Goal: Task Accomplishment & Management: Manage account settings

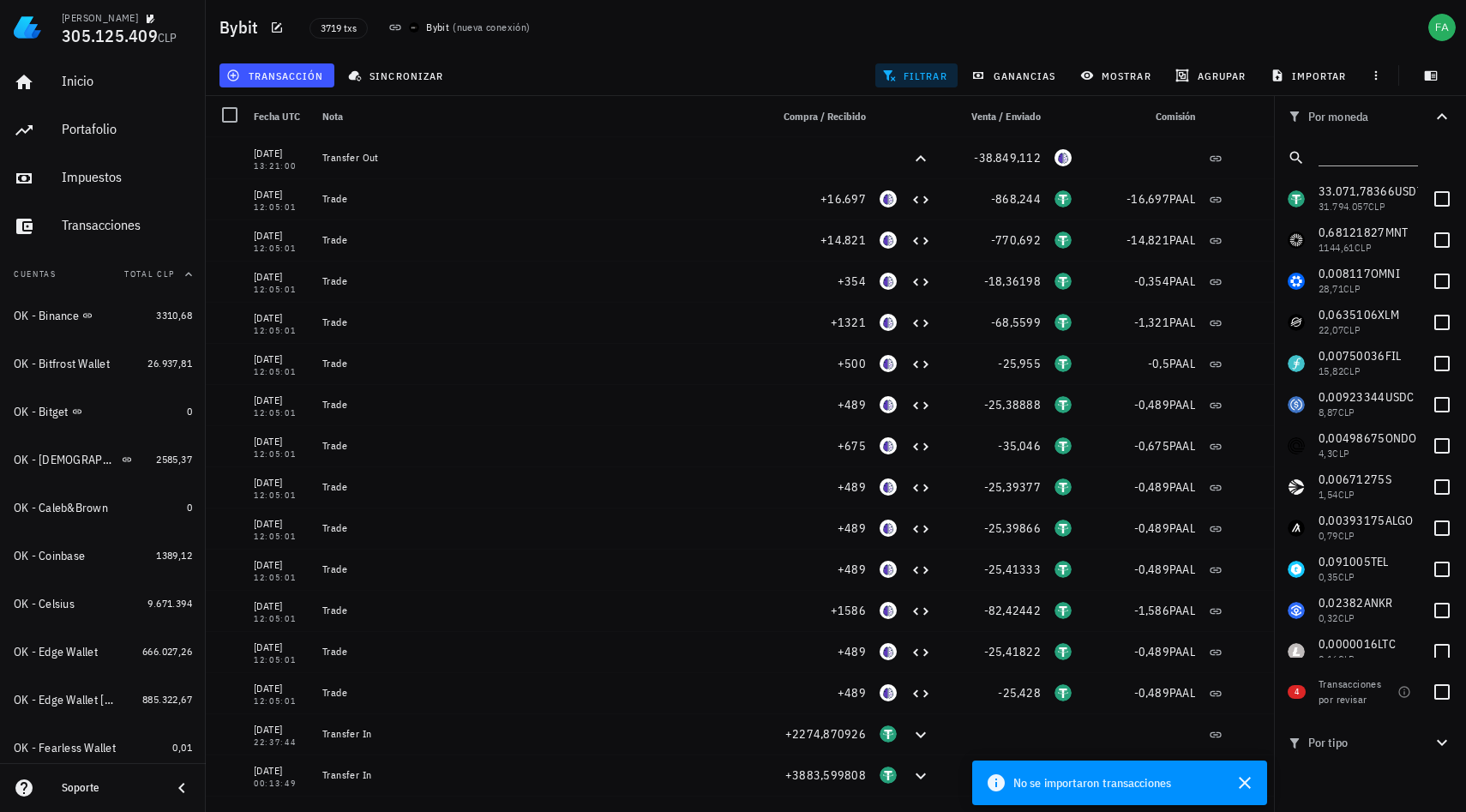
scroll to position [1147, 0]
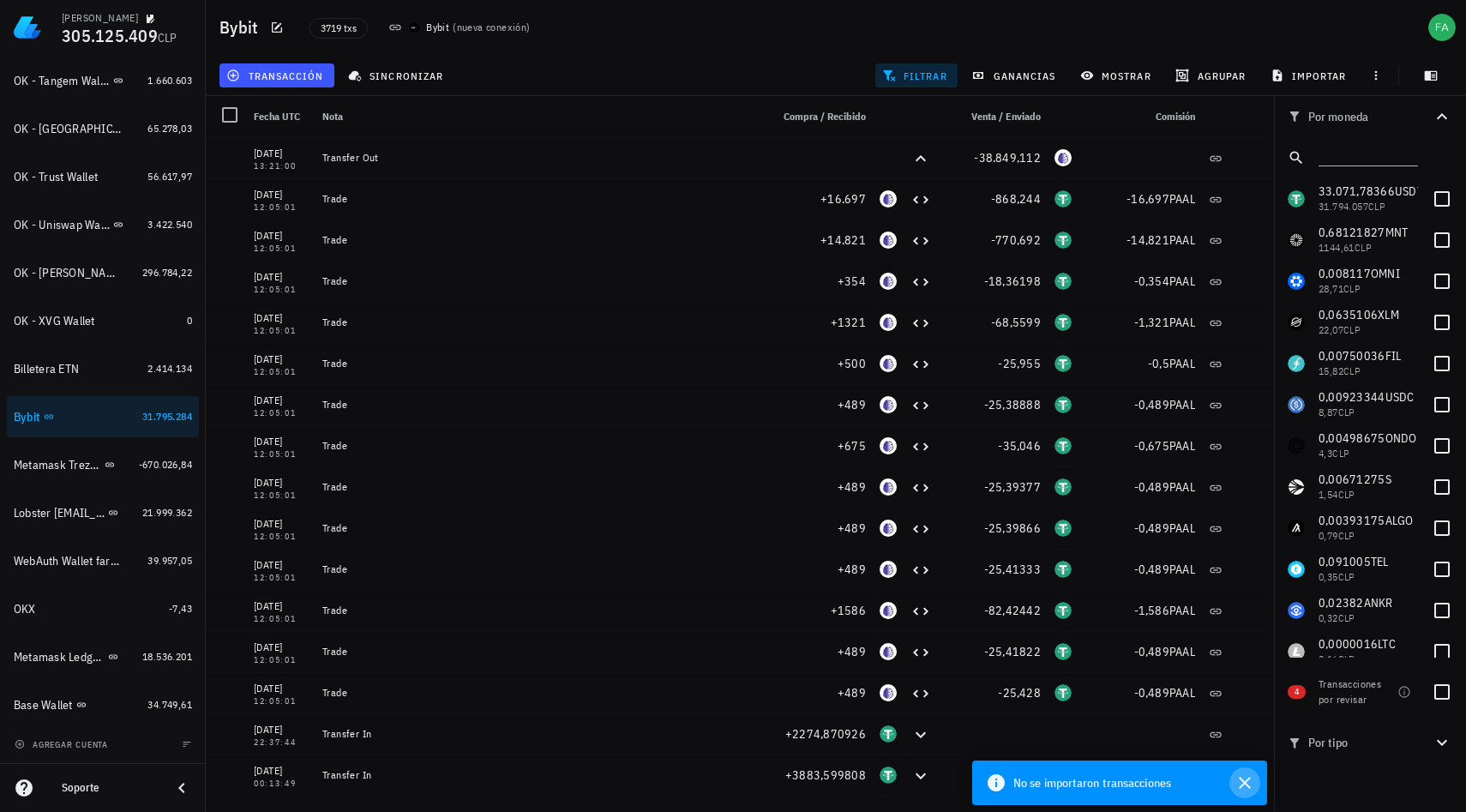
click at [1245, 778] on icon "button" at bounding box center [1244, 782] width 20 height 20
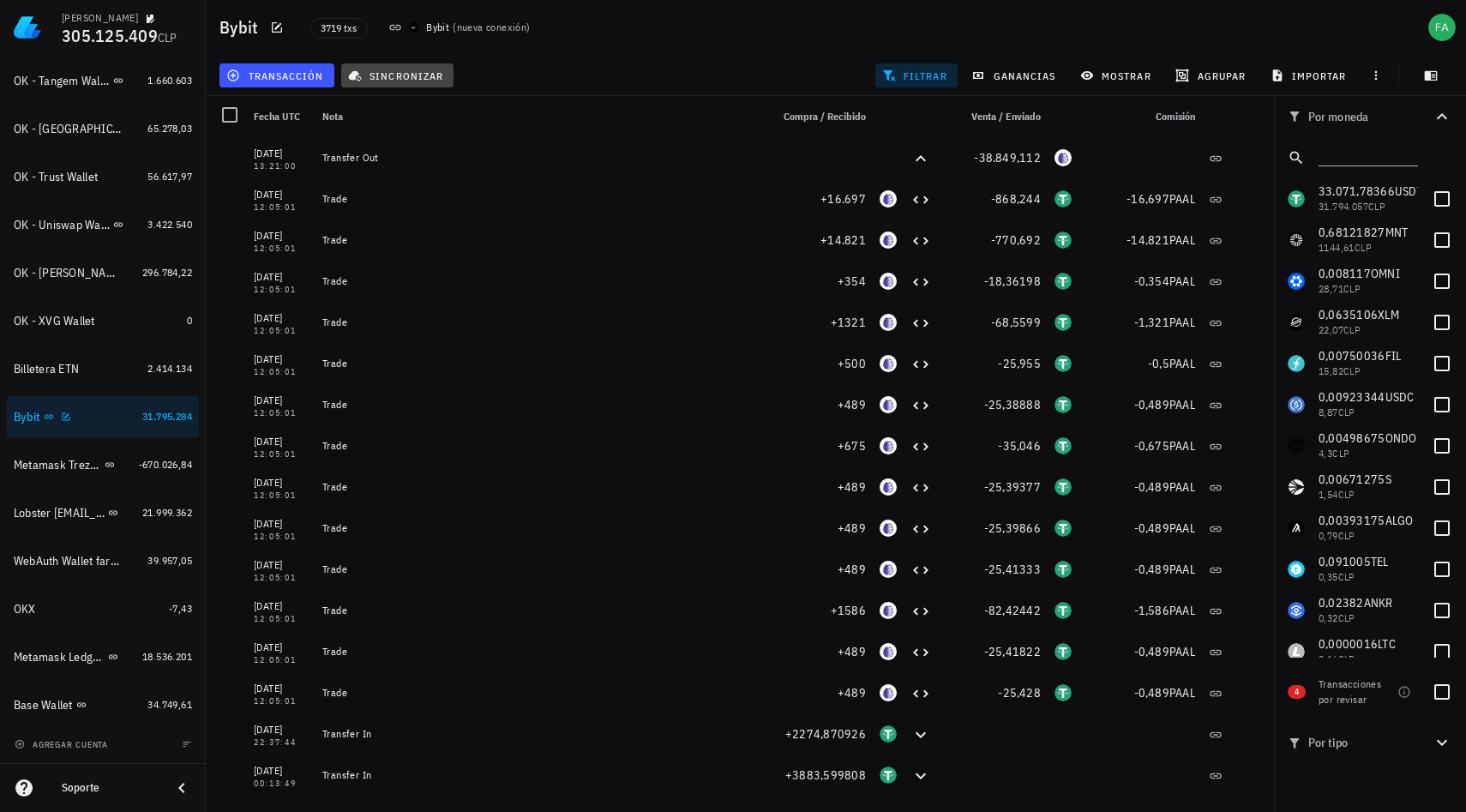
click at [423, 75] on span "sincronizar" at bounding box center [397, 75] width 92 height 13
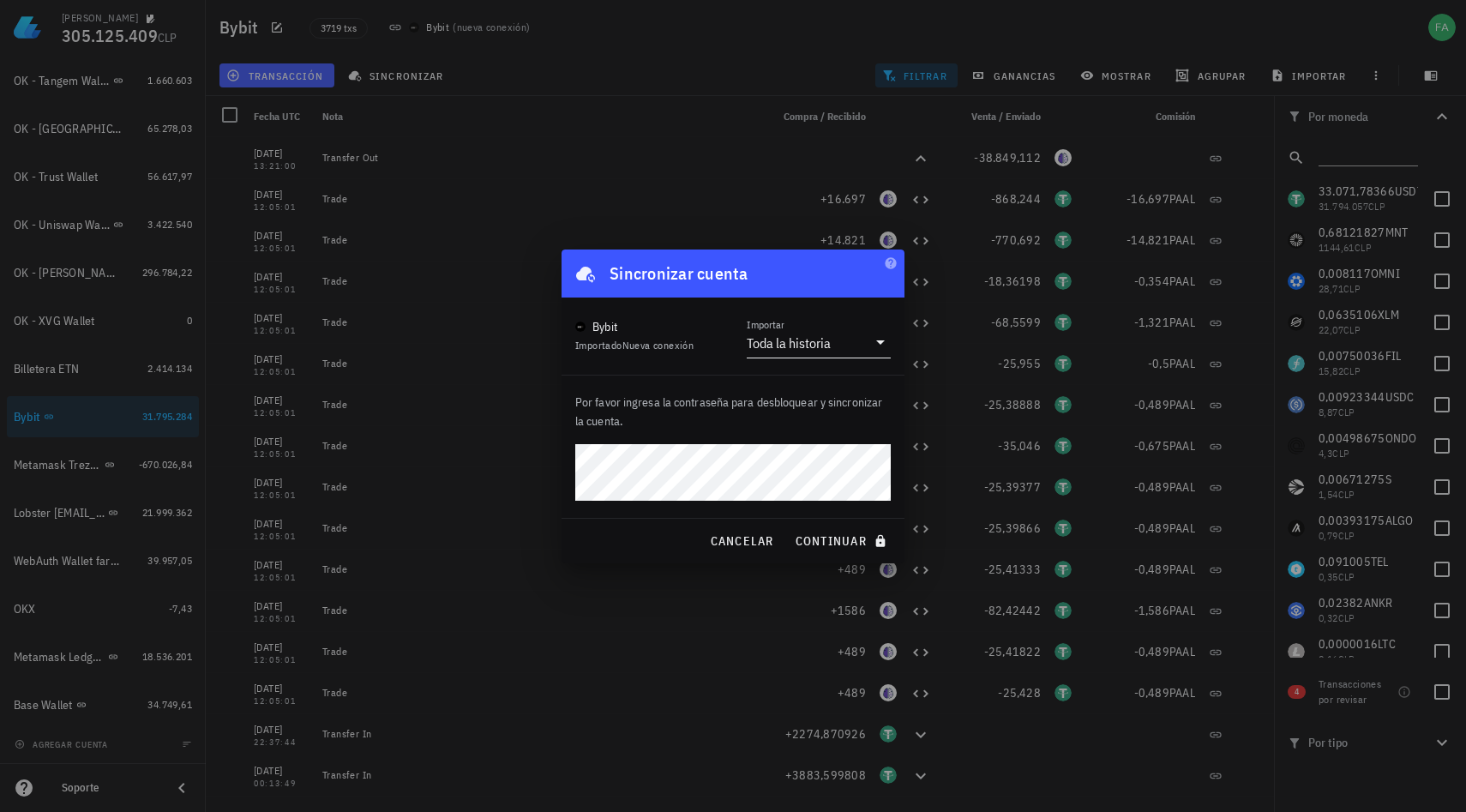
click at [883, 345] on icon at bounding box center [880, 341] width 20 height 20
click at [833, 396] on div "Intervalo de tiempo" at bounding box center [818, 396] width 116 height 16
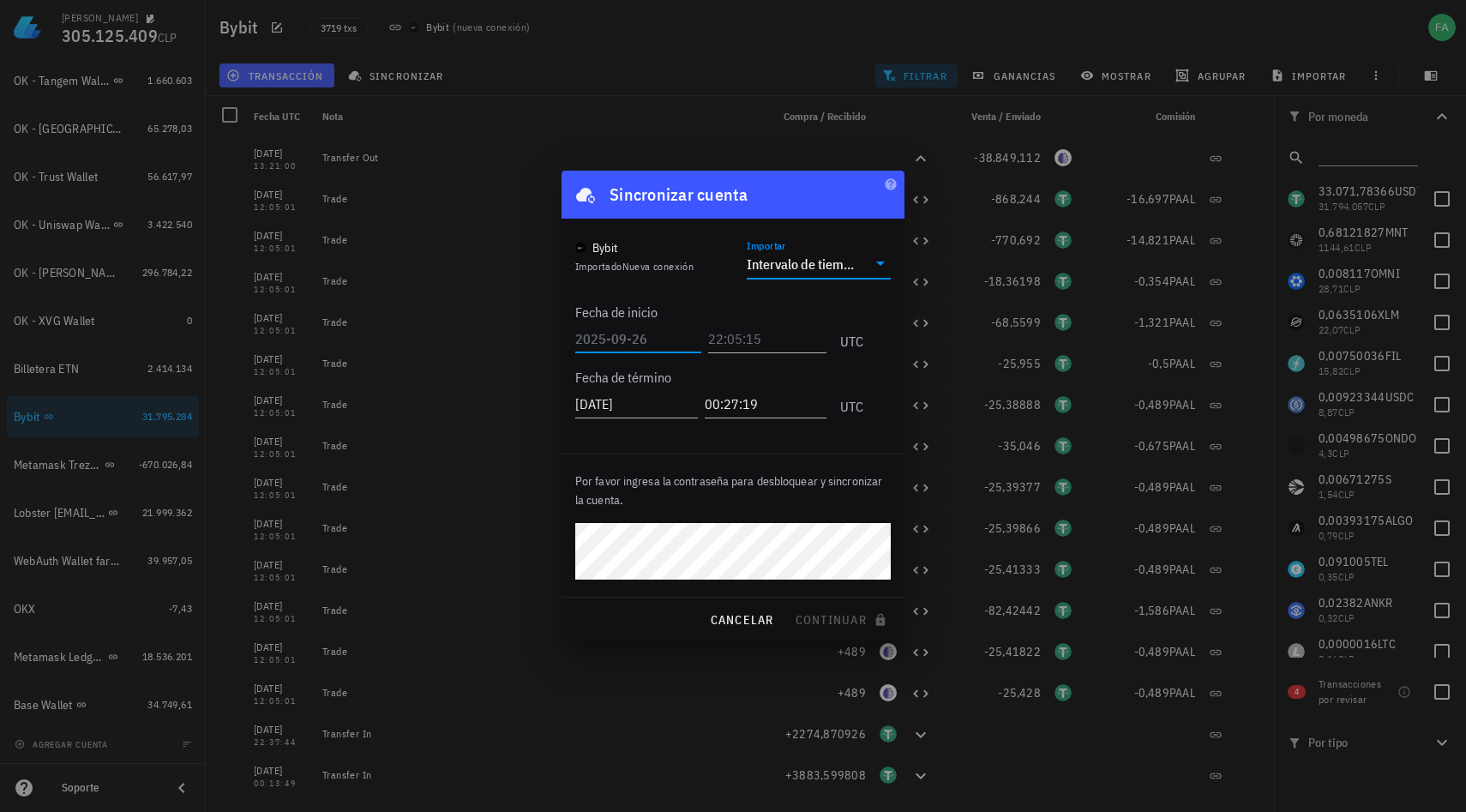
click at [636, 335] on input "text" at bounding box center [638, 338] width 126 height 28
type input "[DATE]"
click at [740, 335] on input "text" at bounding box center [767, 338] width 118 height 28
type input "22:22:22"
click at [733, 515] on div "Por favor ingresa la contraseña para desbloquear y sincronizar la cuenta." at bounding box center [733, 525] width 343 height 142
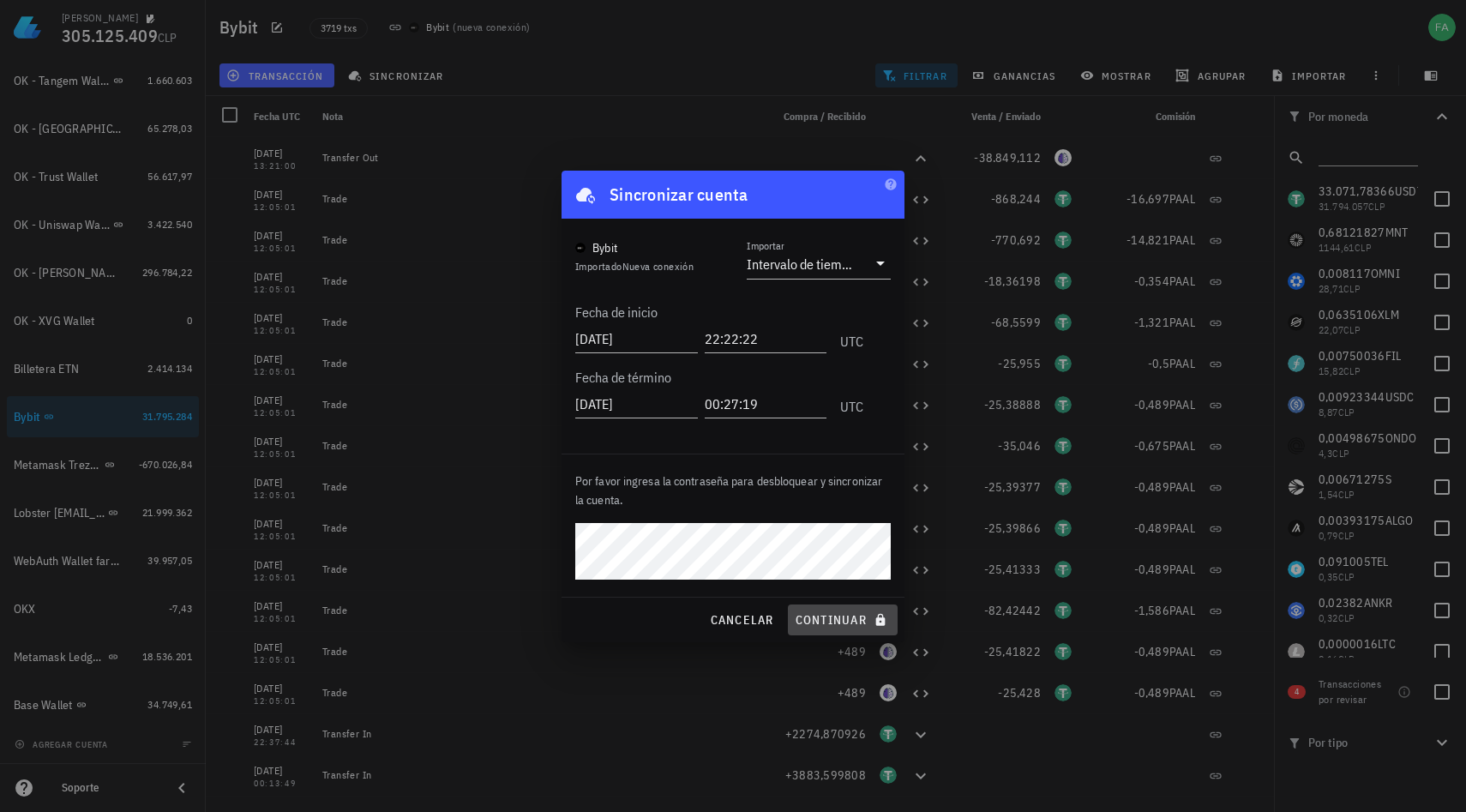
click at [831, 620] on span "continuar" at bounding box center [842, 619] width 96 height 15
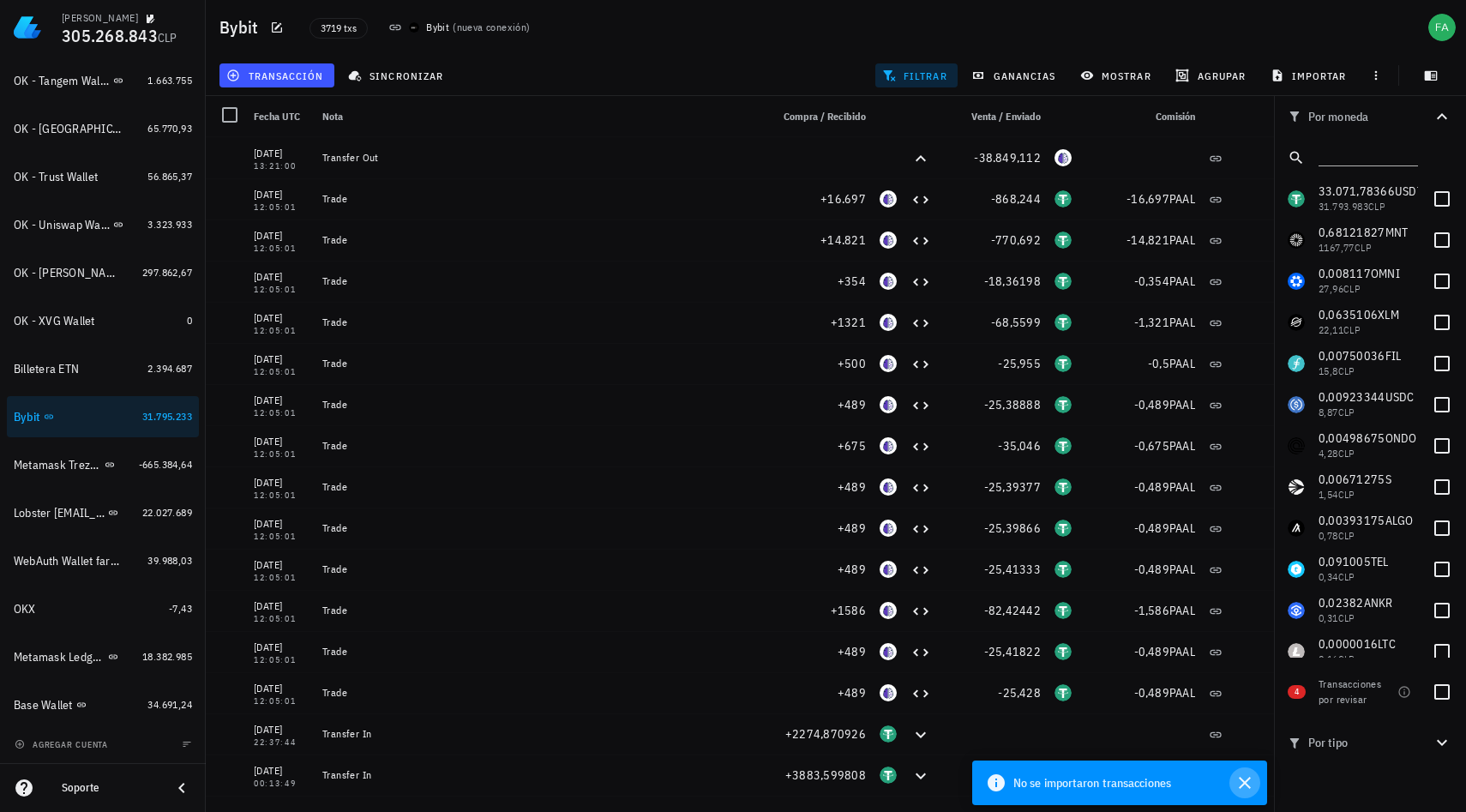
click at [1246, 784] on icon "button" at bounding box center [1245, 783] width 12 height 12
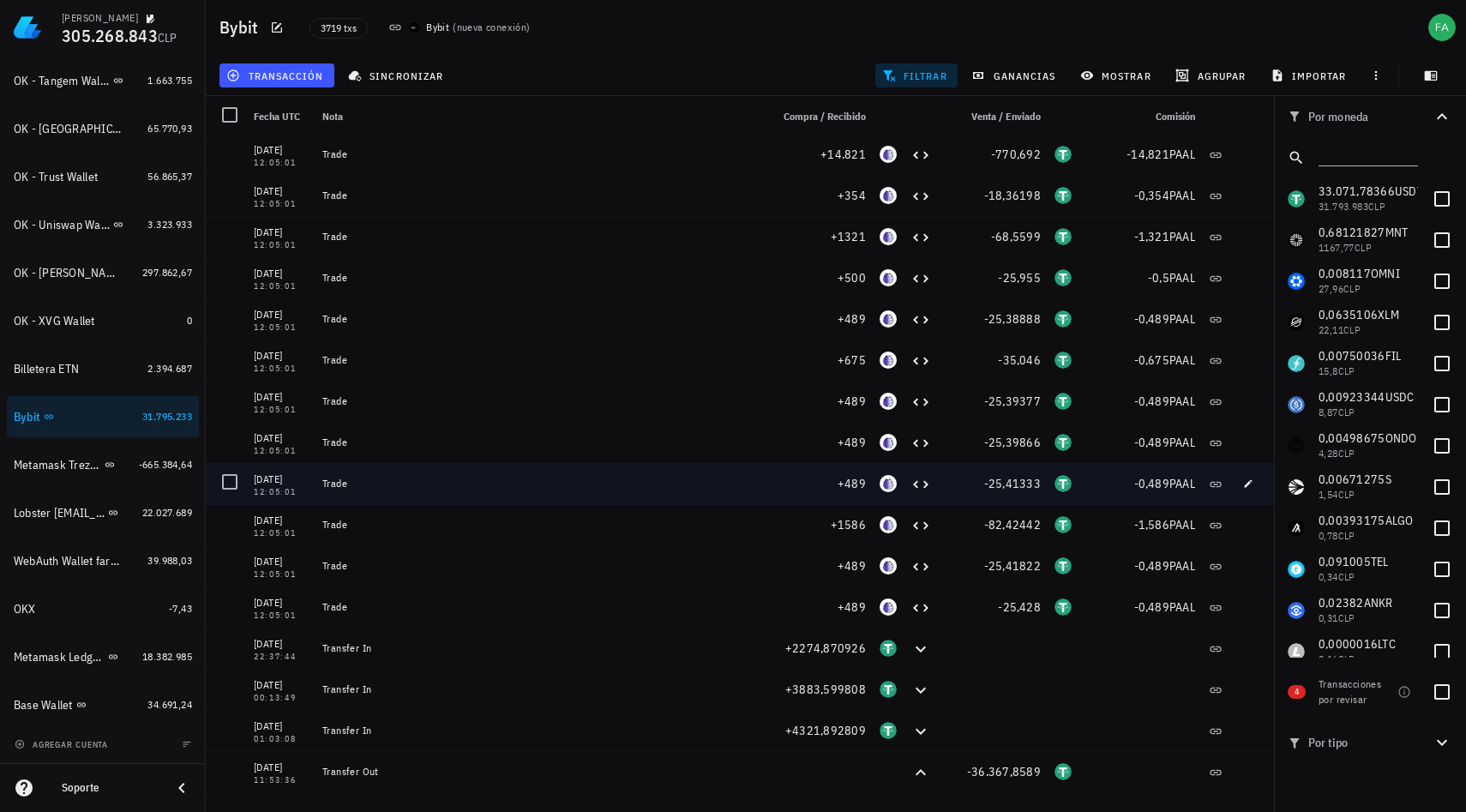
scroll to position [85, 0]
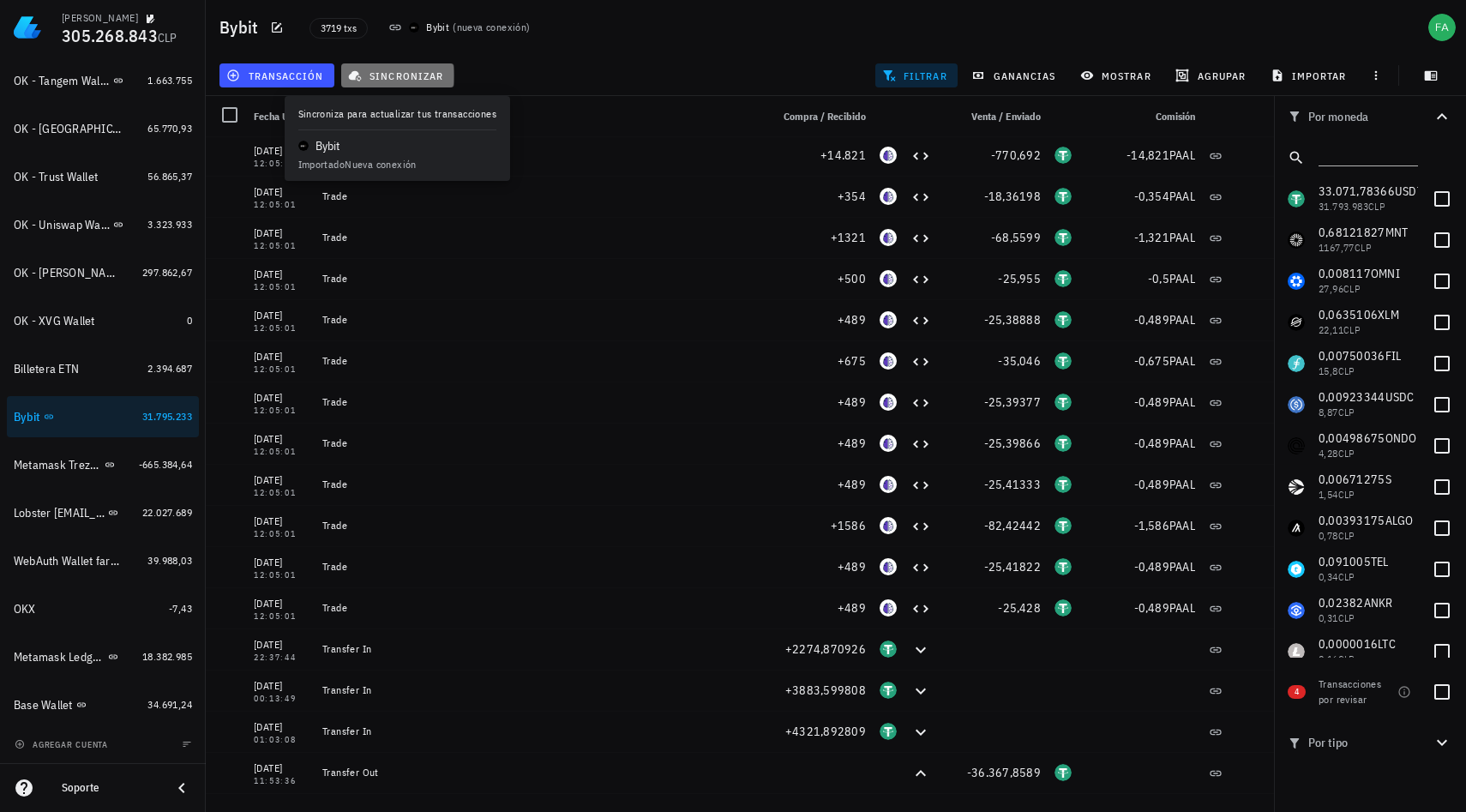
click at [403, 78] on span "sincronizar" at bounding box center [397, 75] width 92 height 13
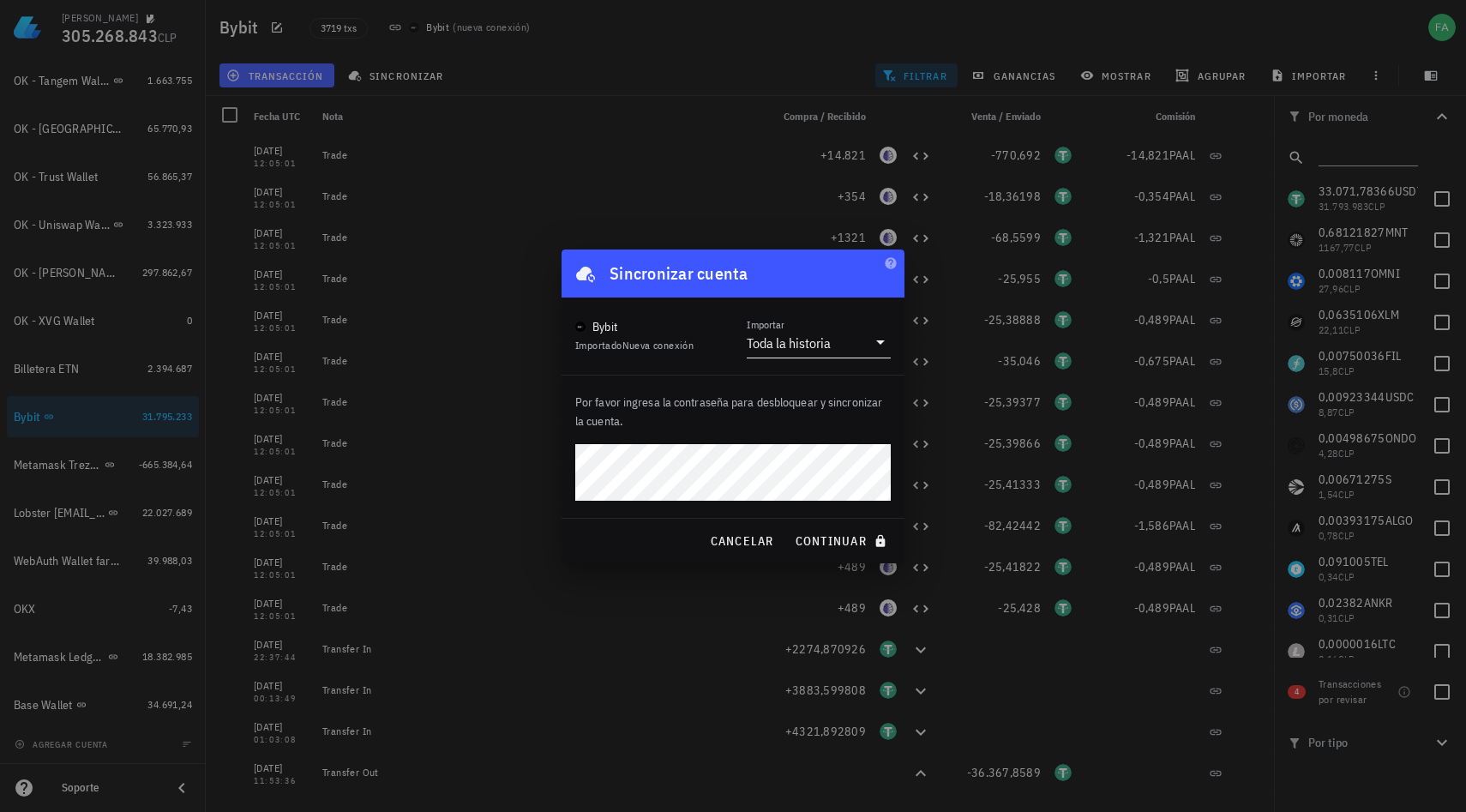
click at [876, 344] on icon at bounding box center [880, 341] width 20 height 20
click at [815, 402] on div "Intervalo de tiempo" at bounding box center [818, 396] width 116 height 16
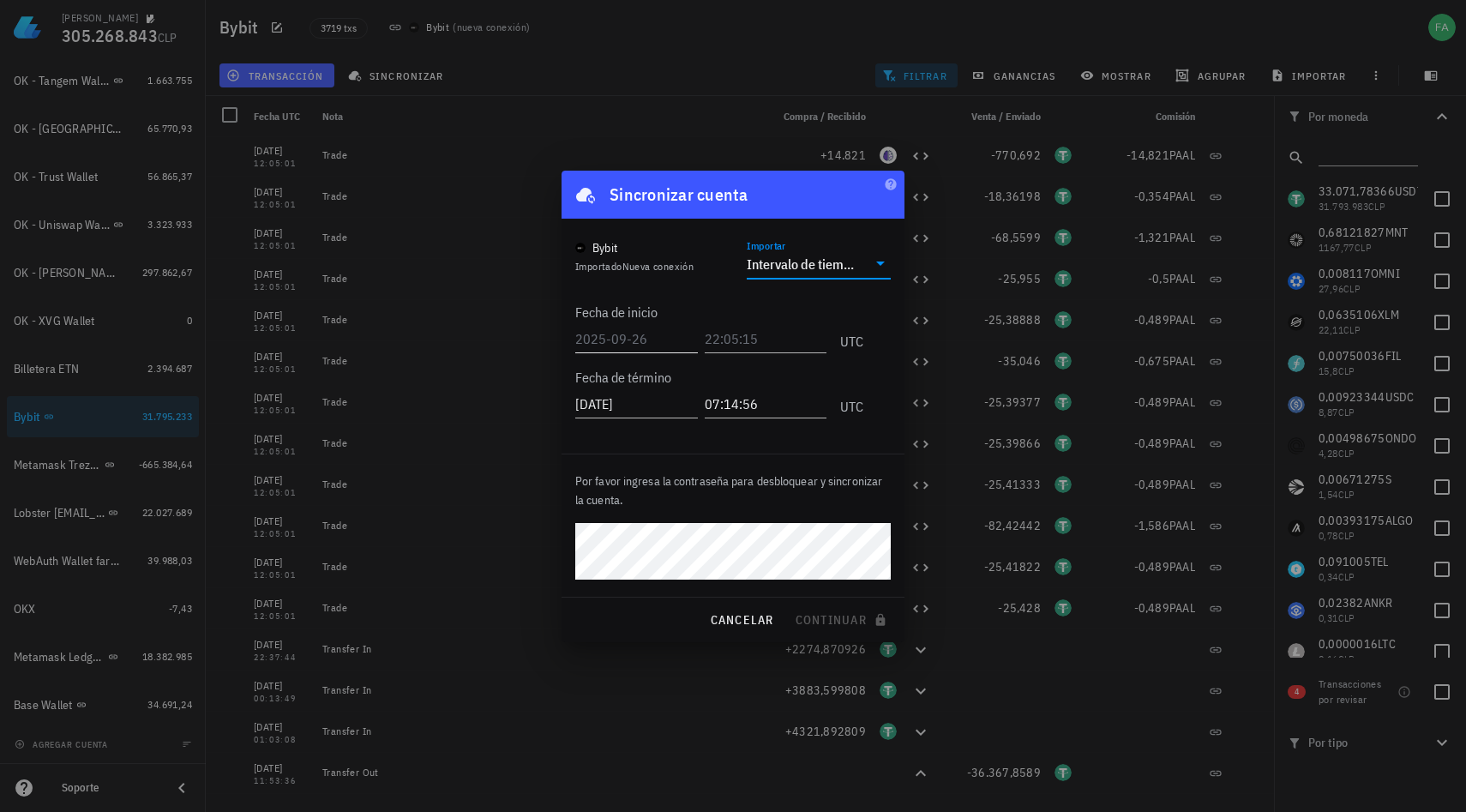
click at [645, 345] on input "text" at bounding box center [636, 338] width 123 height 28
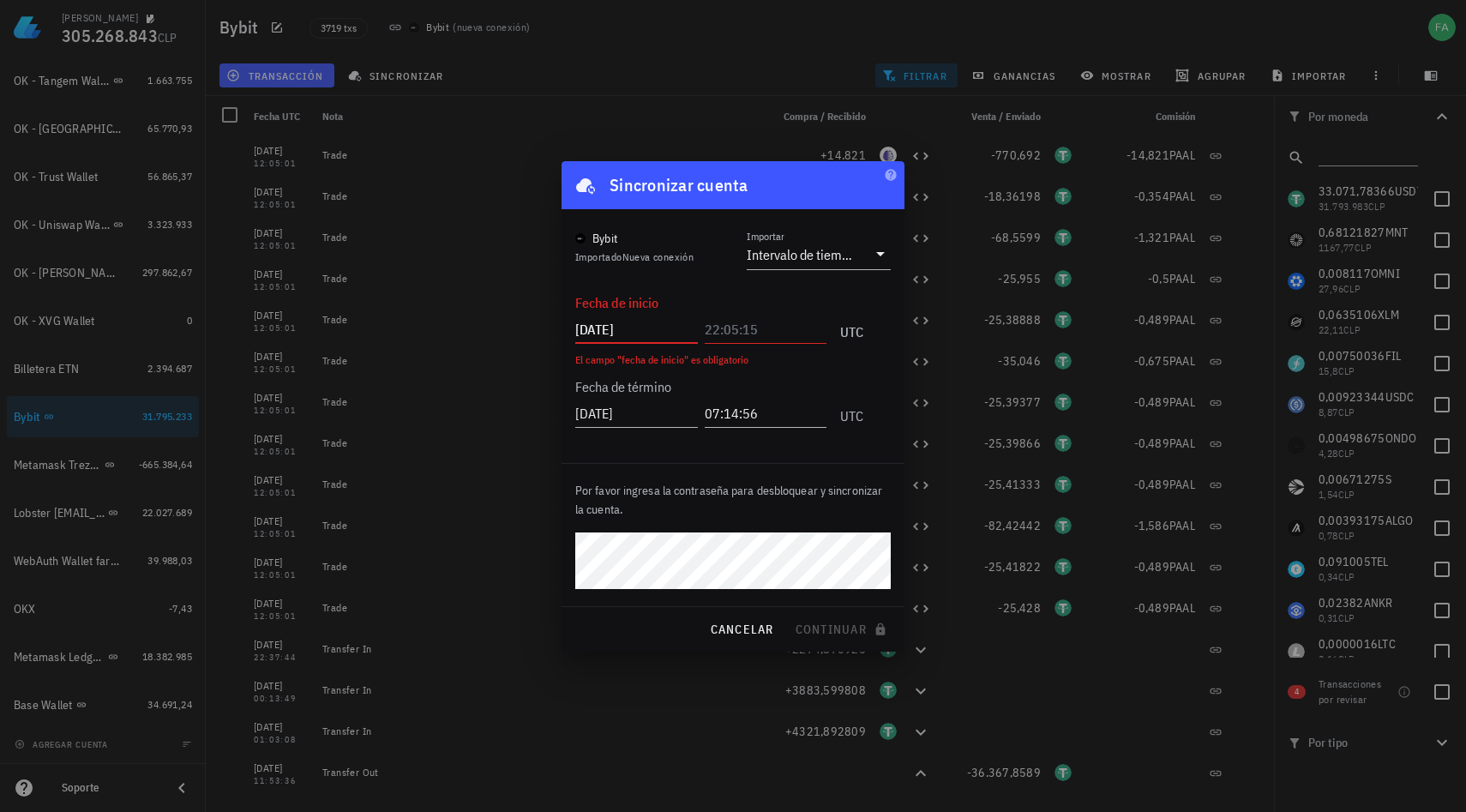
type input "[DATE]"
click at [758, 328] on input "text" at bounding box center [766, 329] width 123 height 28
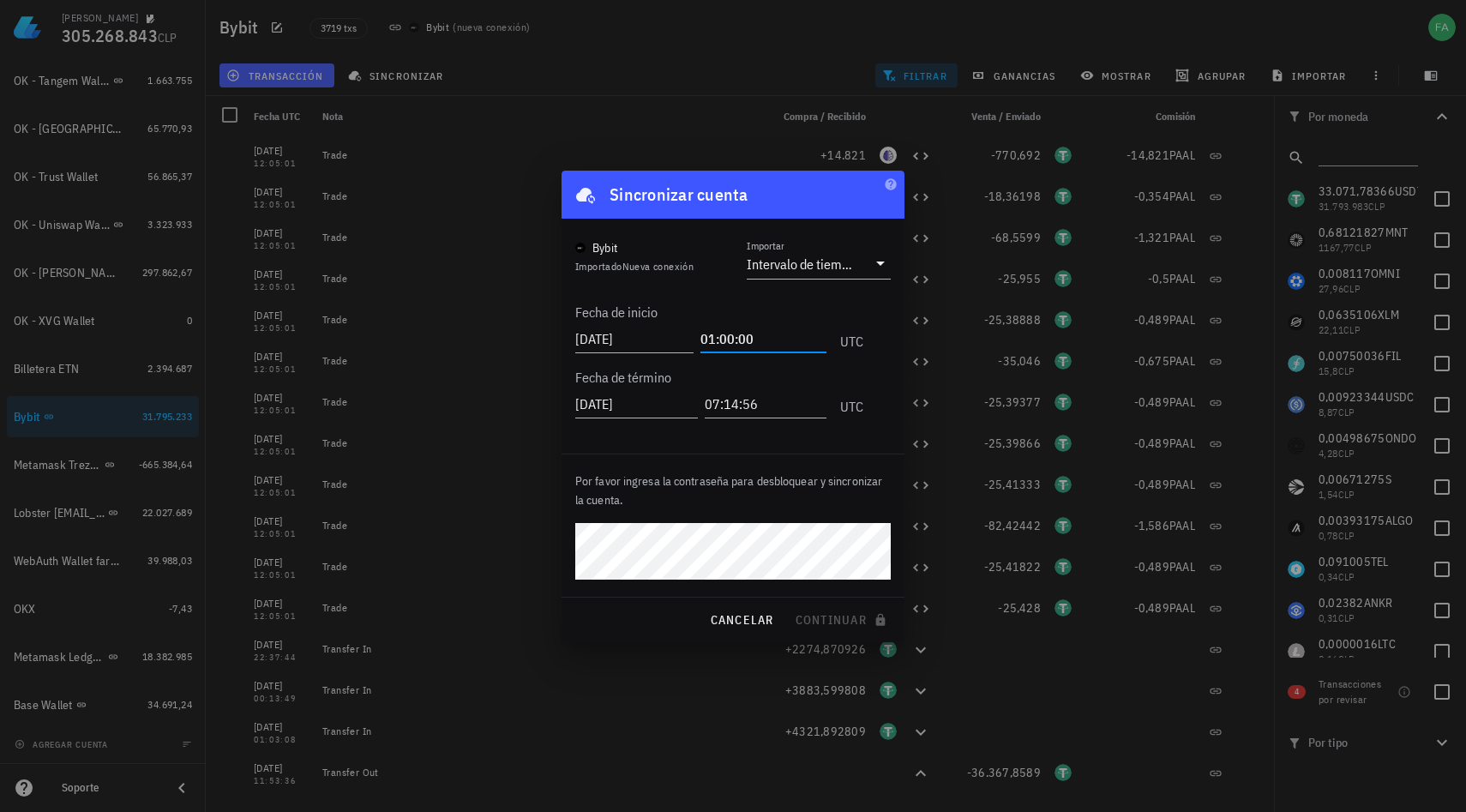
type input "01:00:00"
click at [757, 498] on p "Por favor ingresa la contraseña para desbloquear y sincronizar la cuenta." at bounding box center [732, 490] width 315 height 37
click at [834, 616] on span "continuar" at bounding box center [842, 619] width 96 height 15
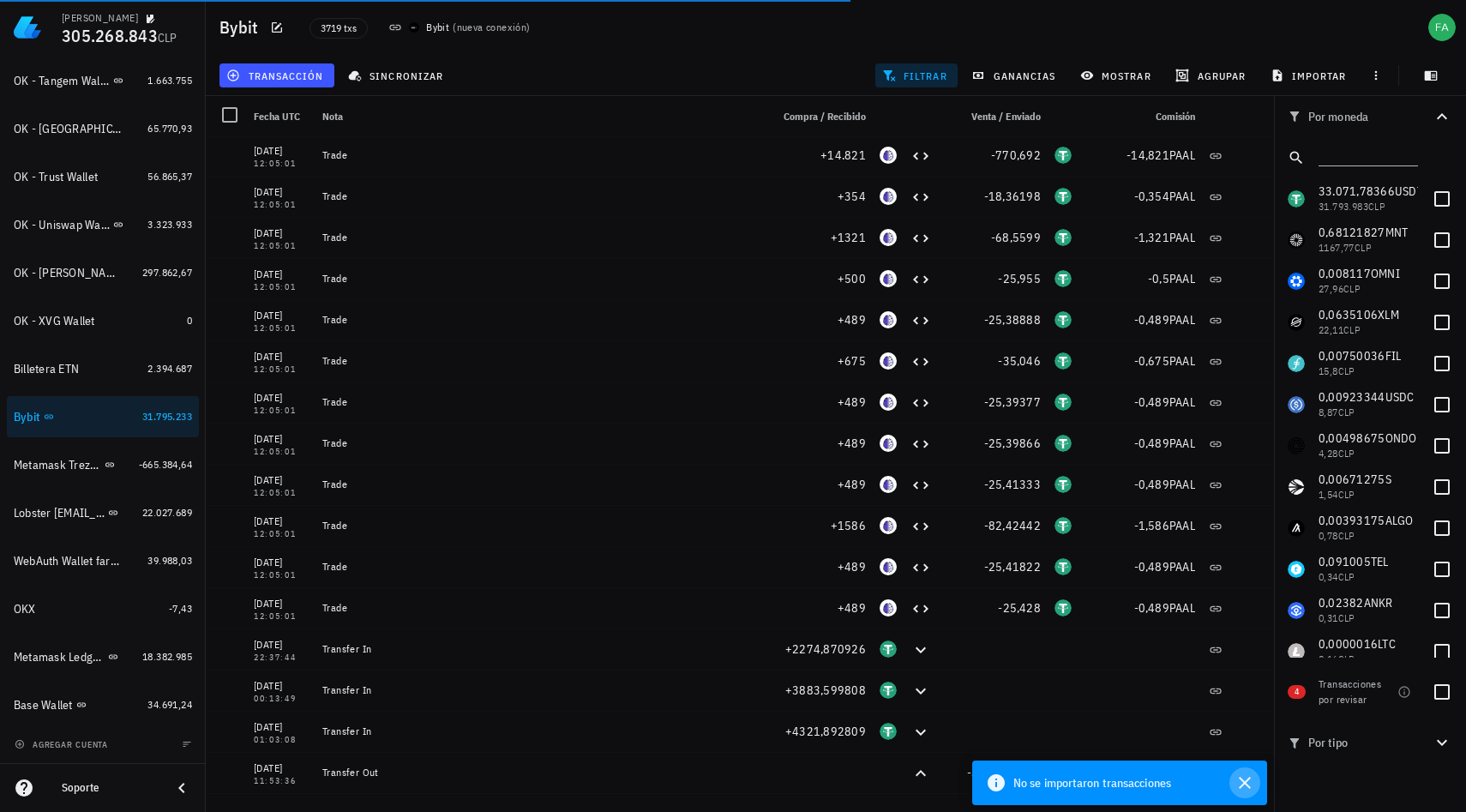
click at [1242, 789] on icon "button" at bounding box center [1244, 782] width 20 height 20
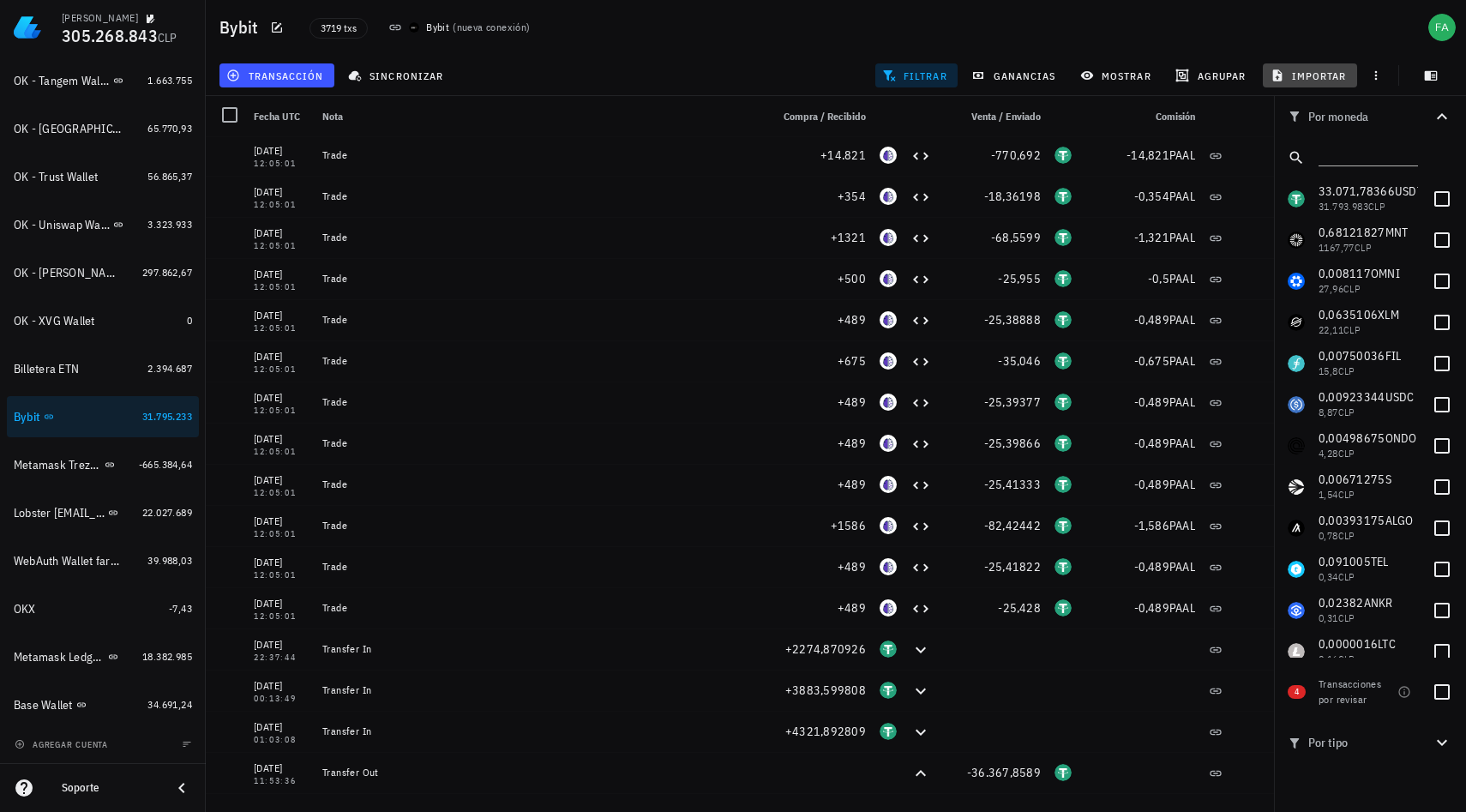
click at [1281, 70] on icon "button" at bounding box center [1277, 75] width 13 height 13
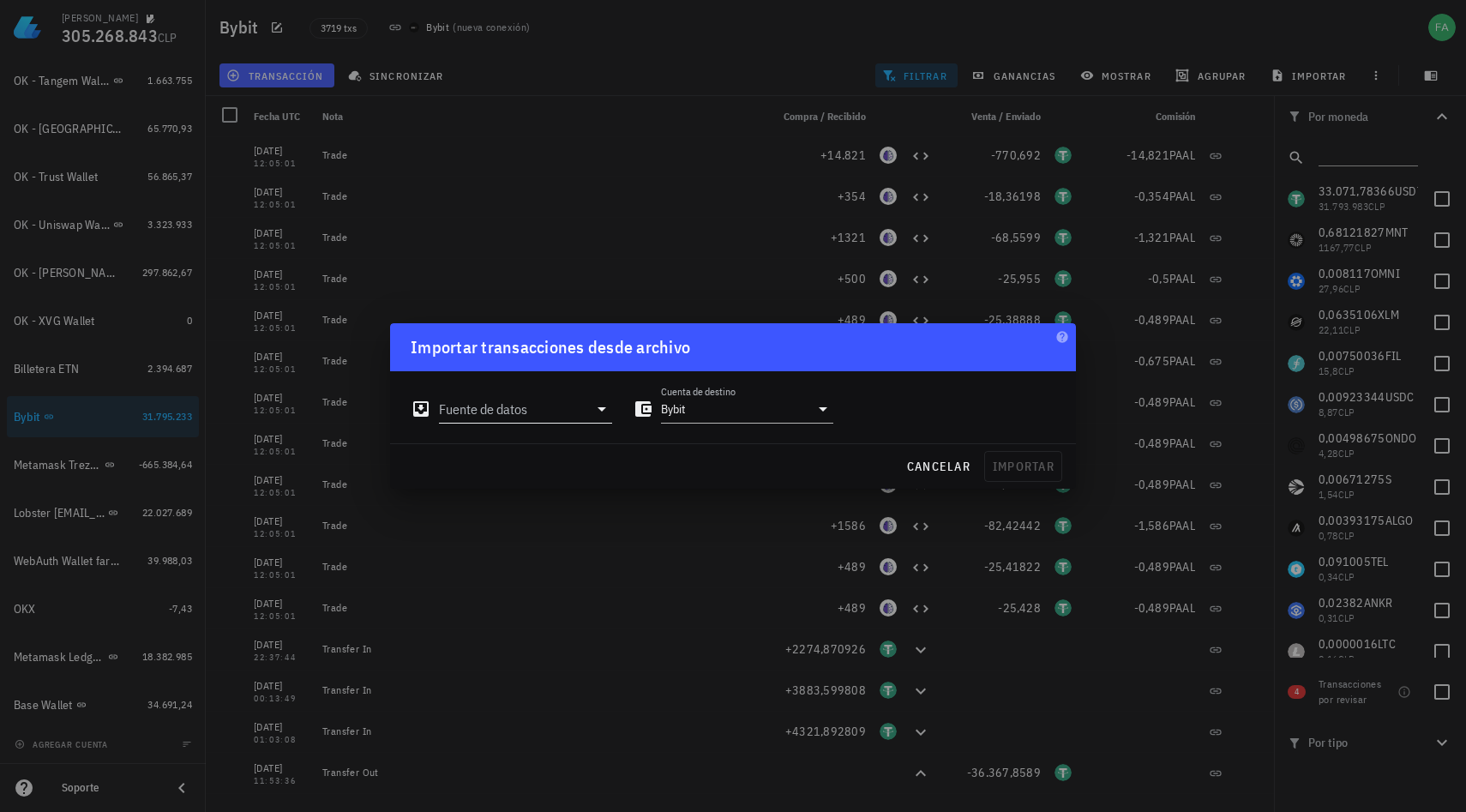
click at [602, 412] on icon at bounding box center [602, 409] width 20 height 20
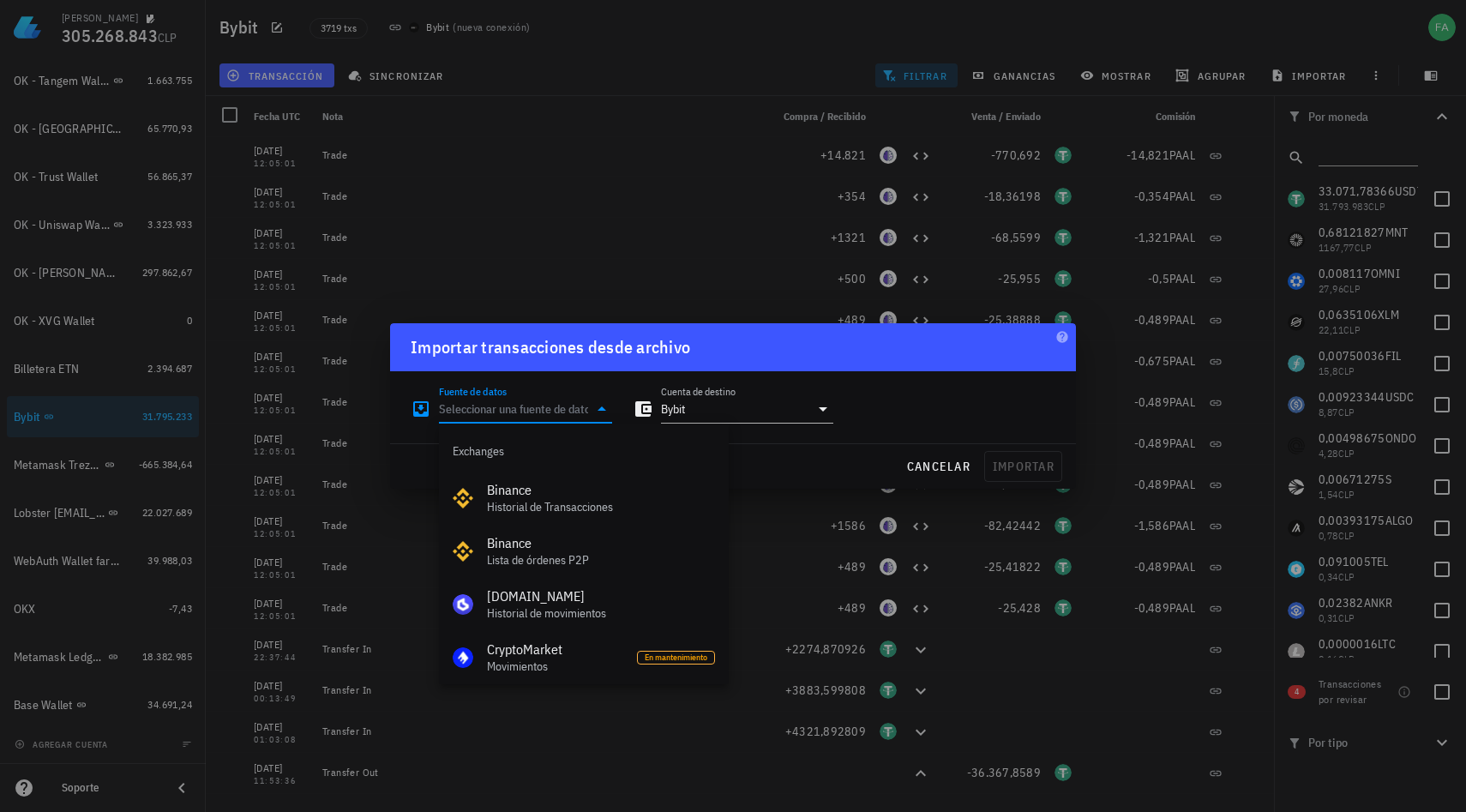
click at [761, 187] on div at bounding box center [733, 406] width 1466 height 812
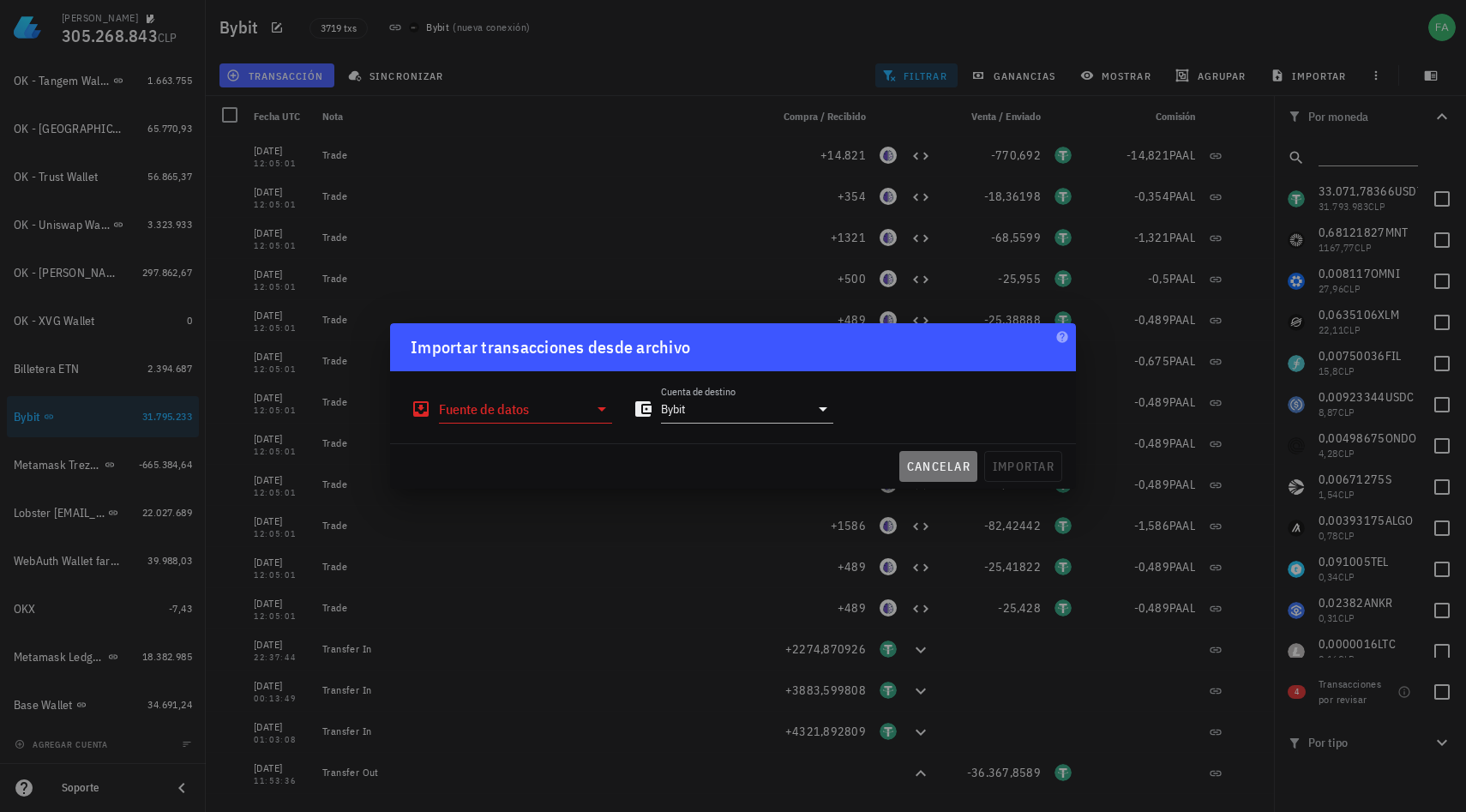
click at [917, 474] on span "cancelar" at bounding box center [938, 466] width 64 height 15
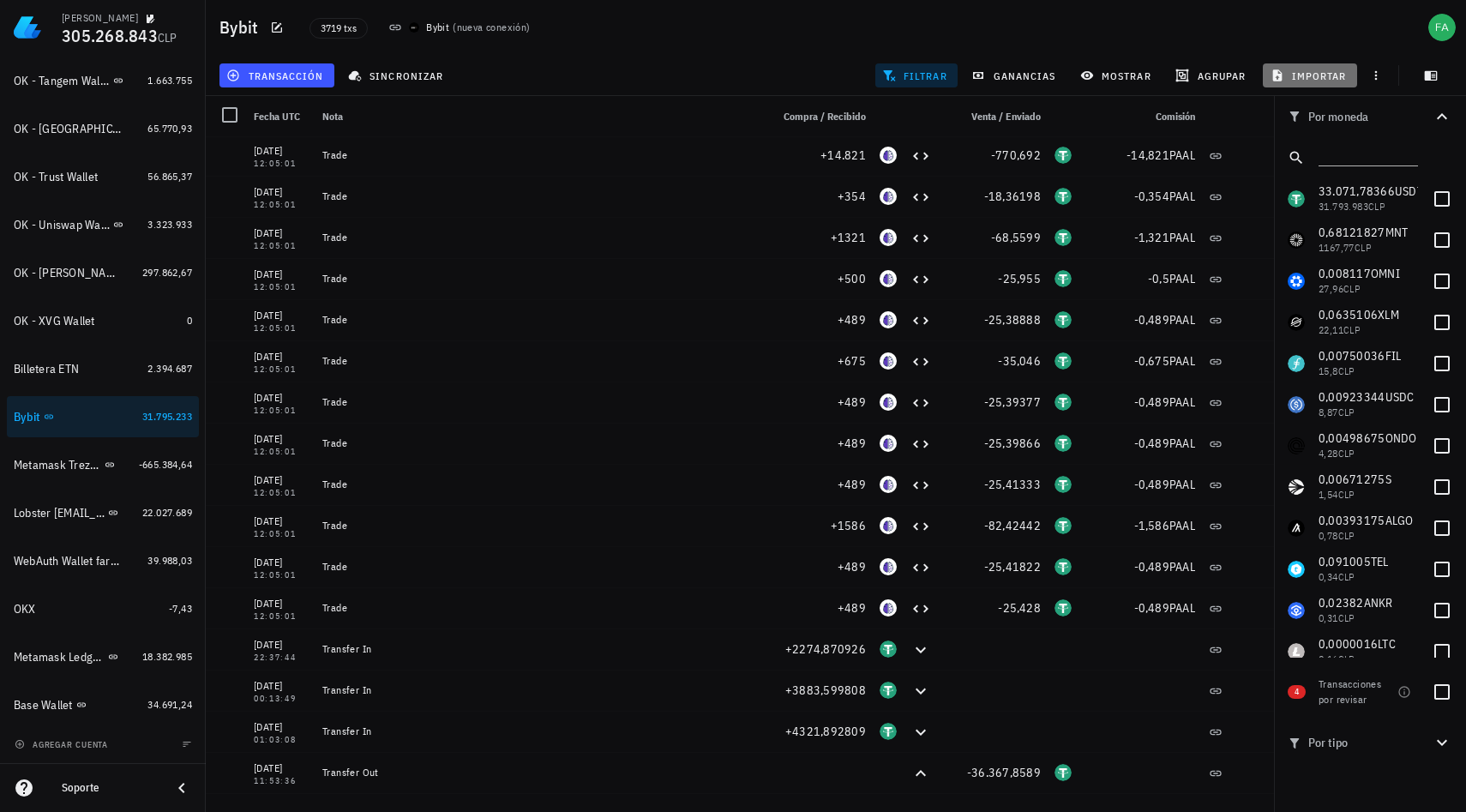
click at [1319, 75] on span "importar" at bounding box center [1311, 75] width 73 height 13
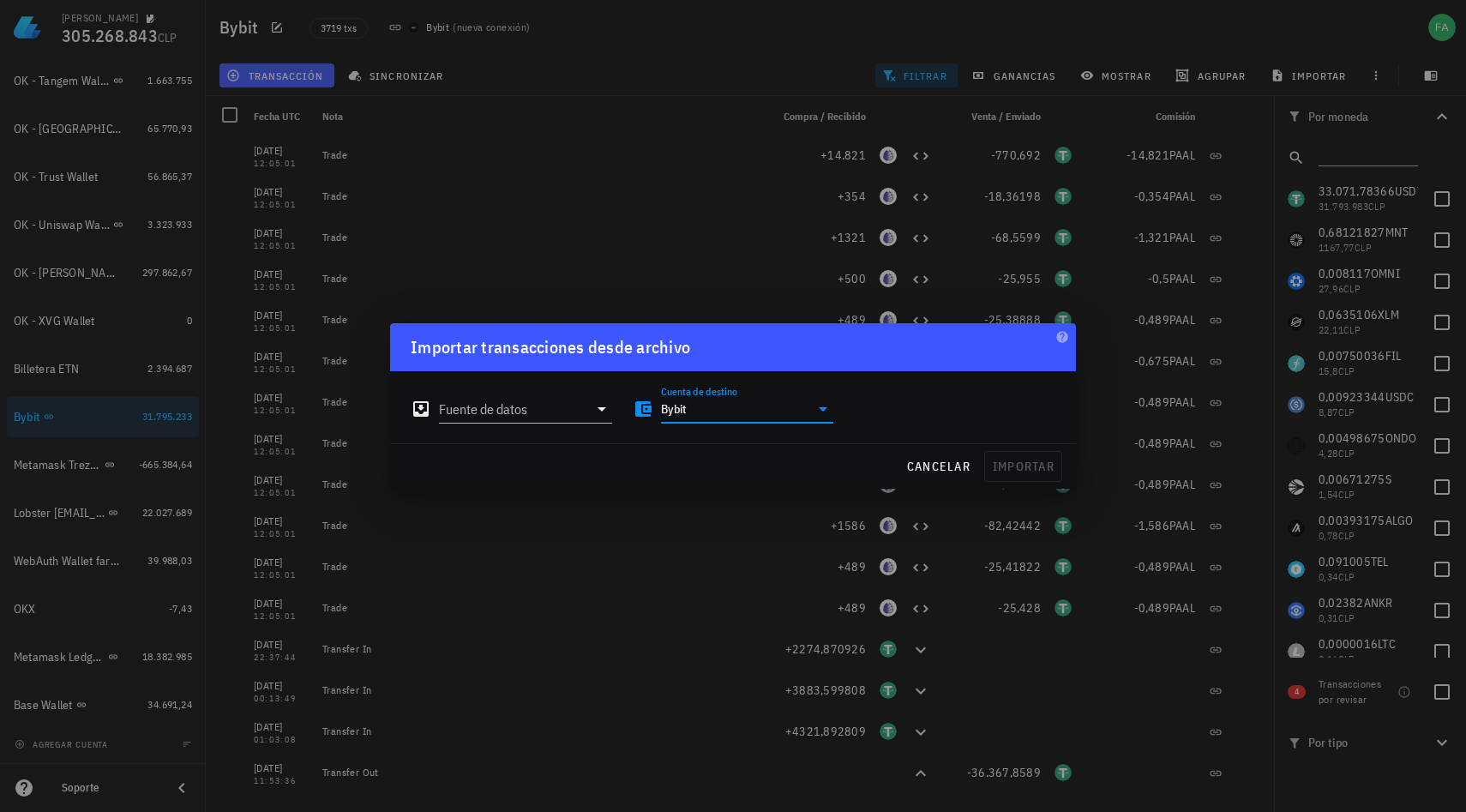
click at [675, 417] on input "Bybit" at bounding box center [736, 409] width 149 height 28
click at [761, 385] on div "Cuenta de destino Bybit" at bounding box center [733, 403] width 202 height 37
click at [899, 377] on div "Fuente de datos Cuenta de destino Bybit" at bounding box center [733, 402] width 665 height 61
click at [602, 410] on icon at bounding box center [602, 409] width 9 height 4
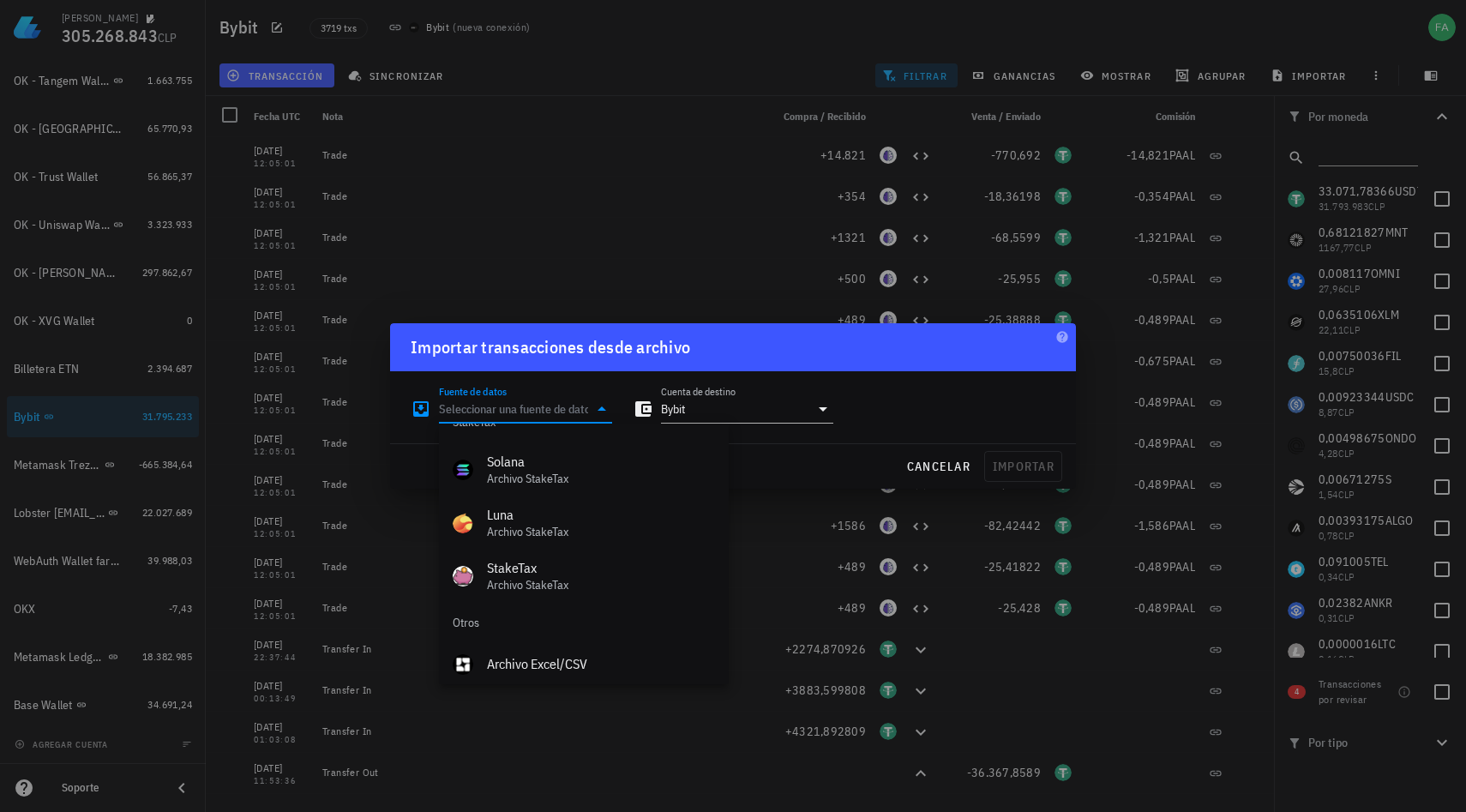
scroll to position [715, 0]
click at [550, 654] on div "Archivo Excel/CSV" at bounding box center [601, 656] width 228 height 16
type input "Archivo Excel/CSV"
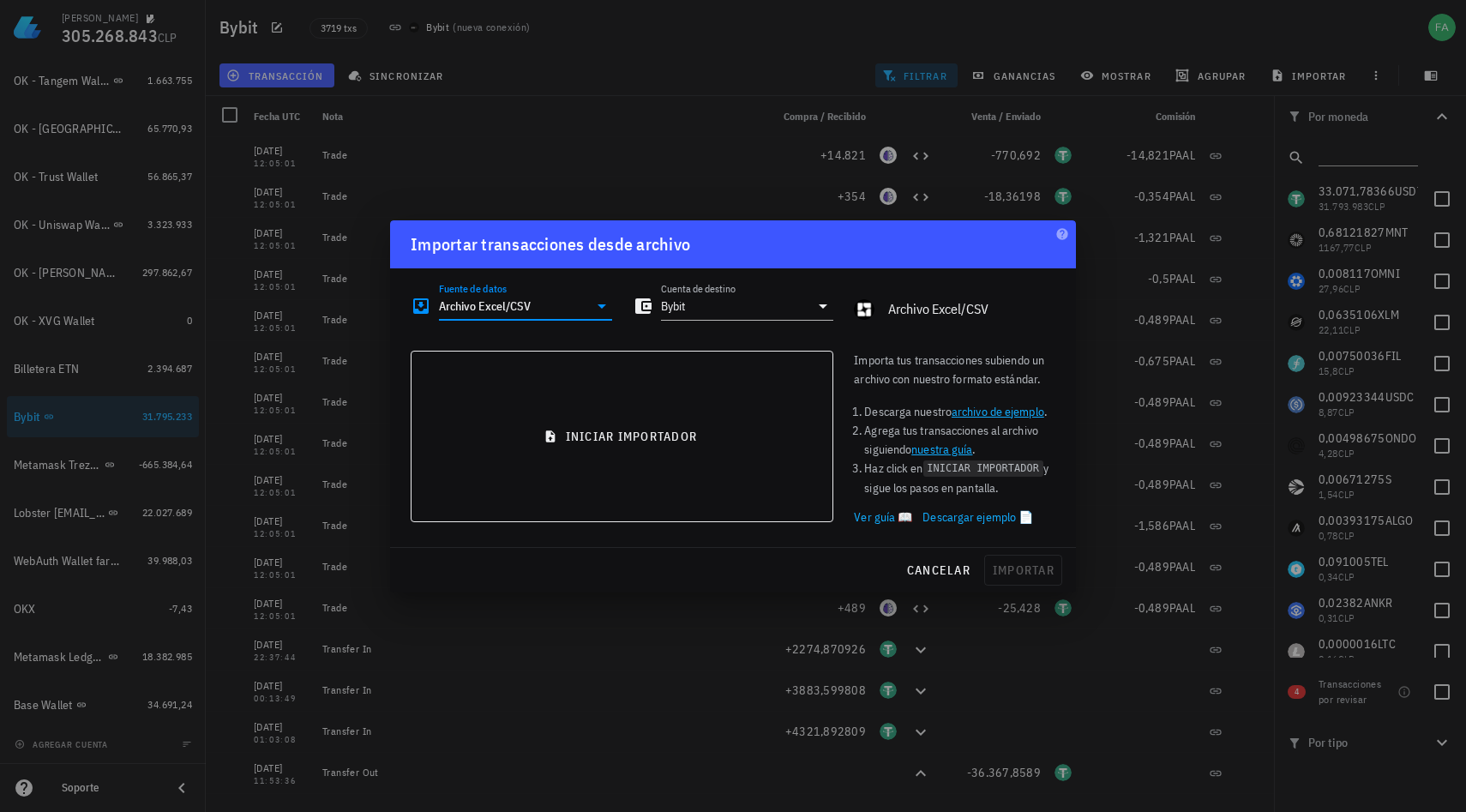
click at [981, 407] on link "archivo de ejemplo" at bounding box center [998, 410] width 92 height 15
click at [932, 574] on span "cancelar" at bounding box center [938, 569] width 64 height 15
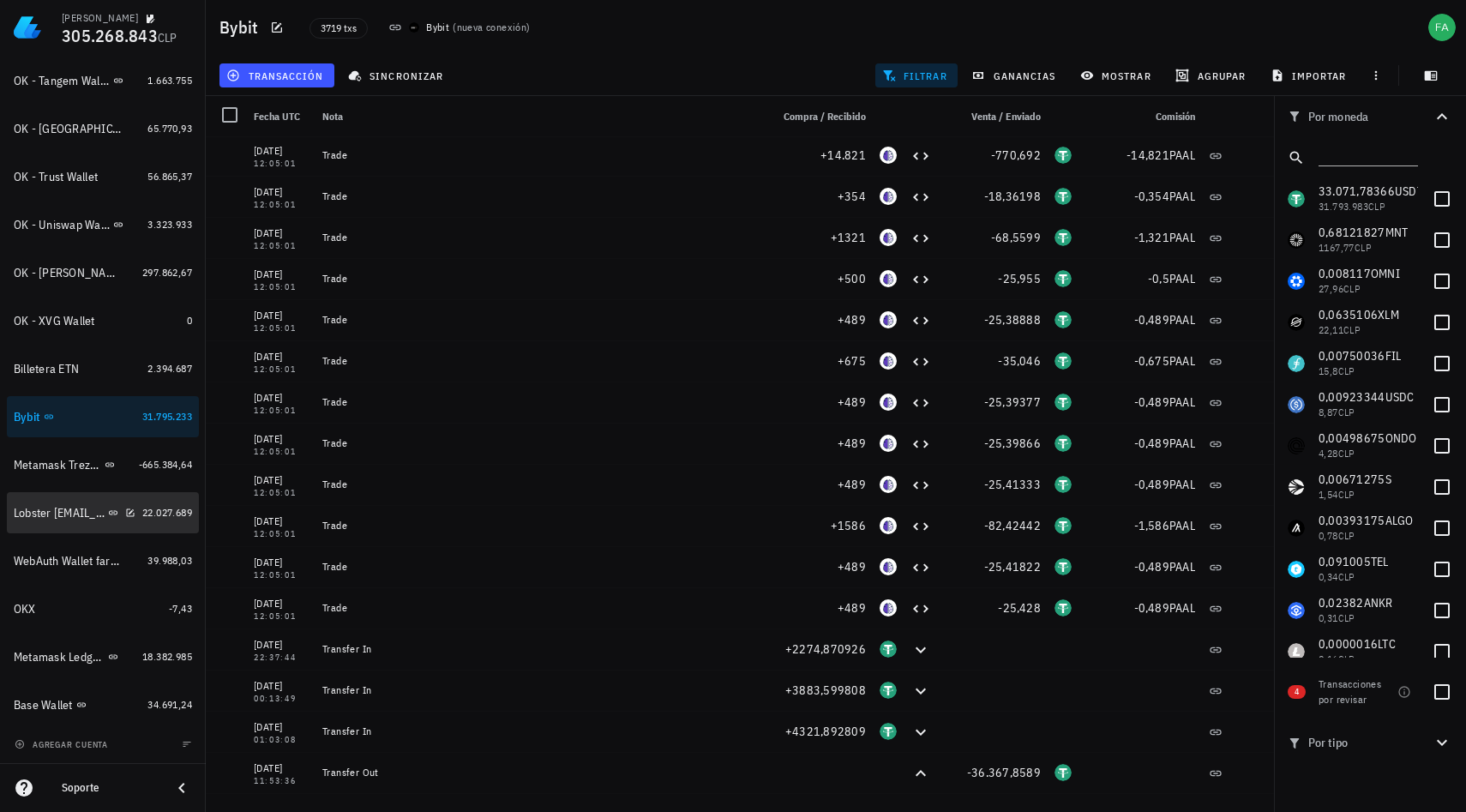
click at [84, 507] on div "Lobster [EMAIL_ADDRESS][DOMAIN_NAME]" at bounding box center [59, 513] width 91 height 14
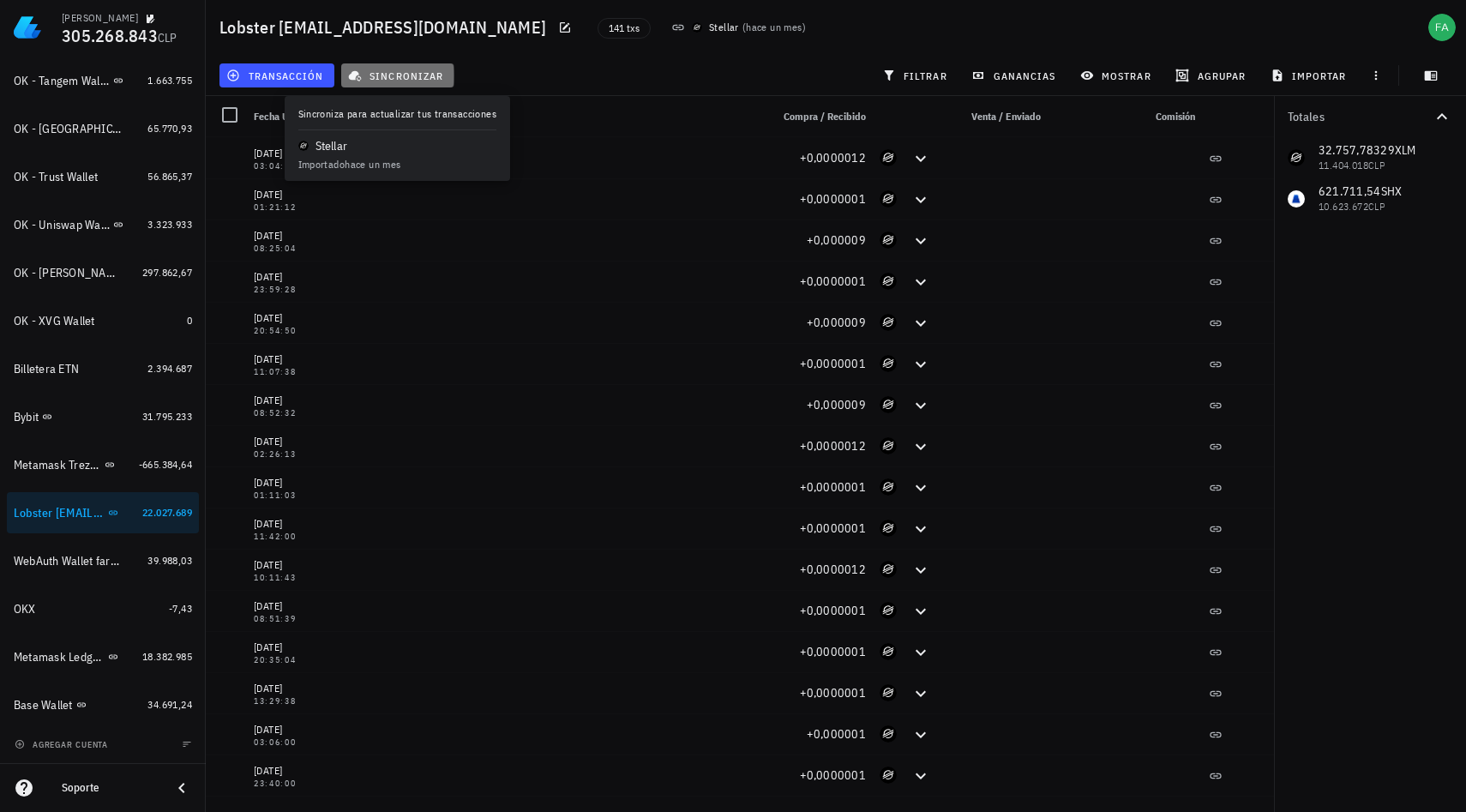
click at [396, 74] on span "sincronizar" at bounding box center [397, 75] width 92 height 13
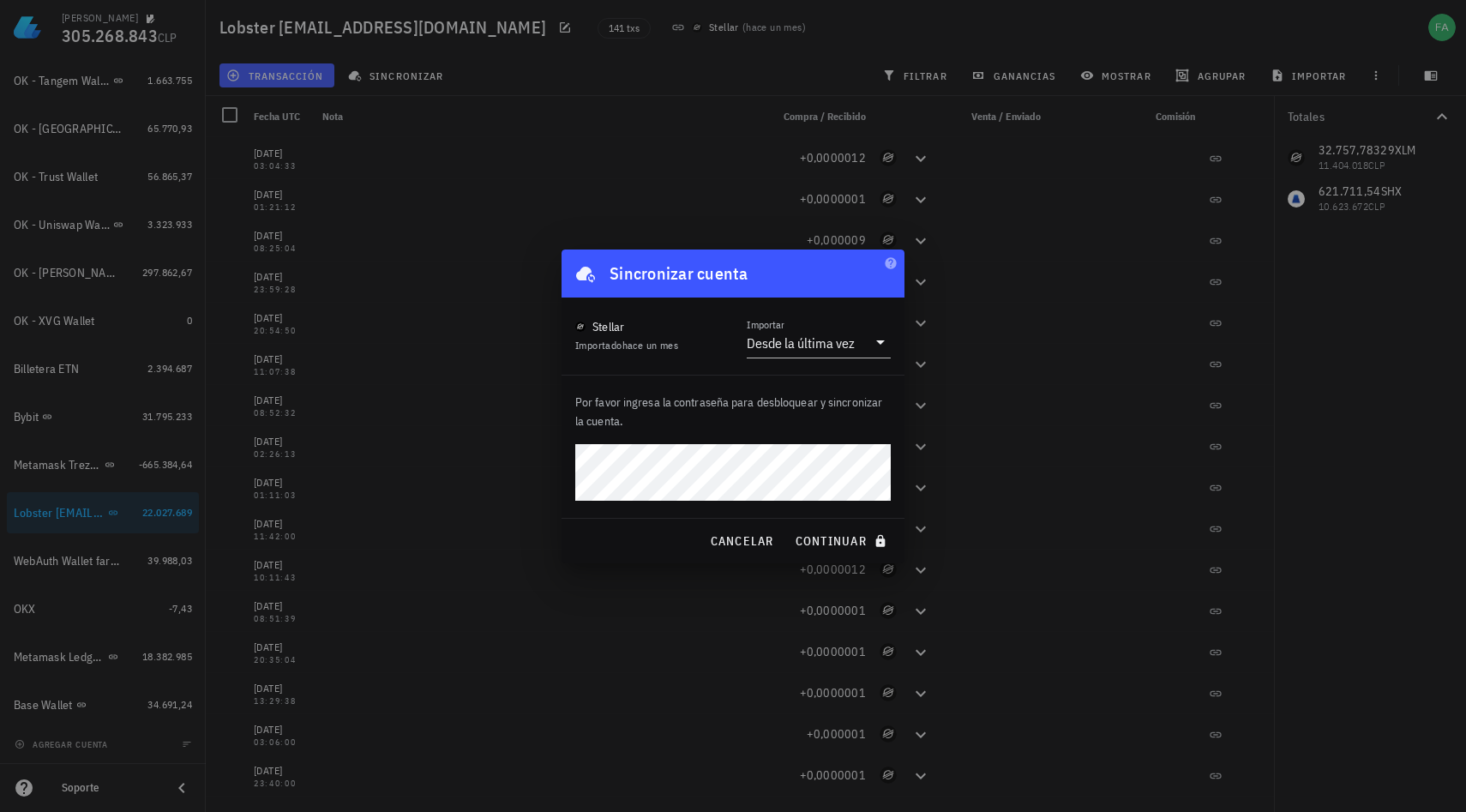
click at [842, 421] on p "Por favor ingresa la contraseña para desbloquear y sincronizar la cuenta." at bounding box center [732, 411] width 315 height 37
click at [836, 541] on span "continuar" at bounding box center [842, 540] width 96 height 15
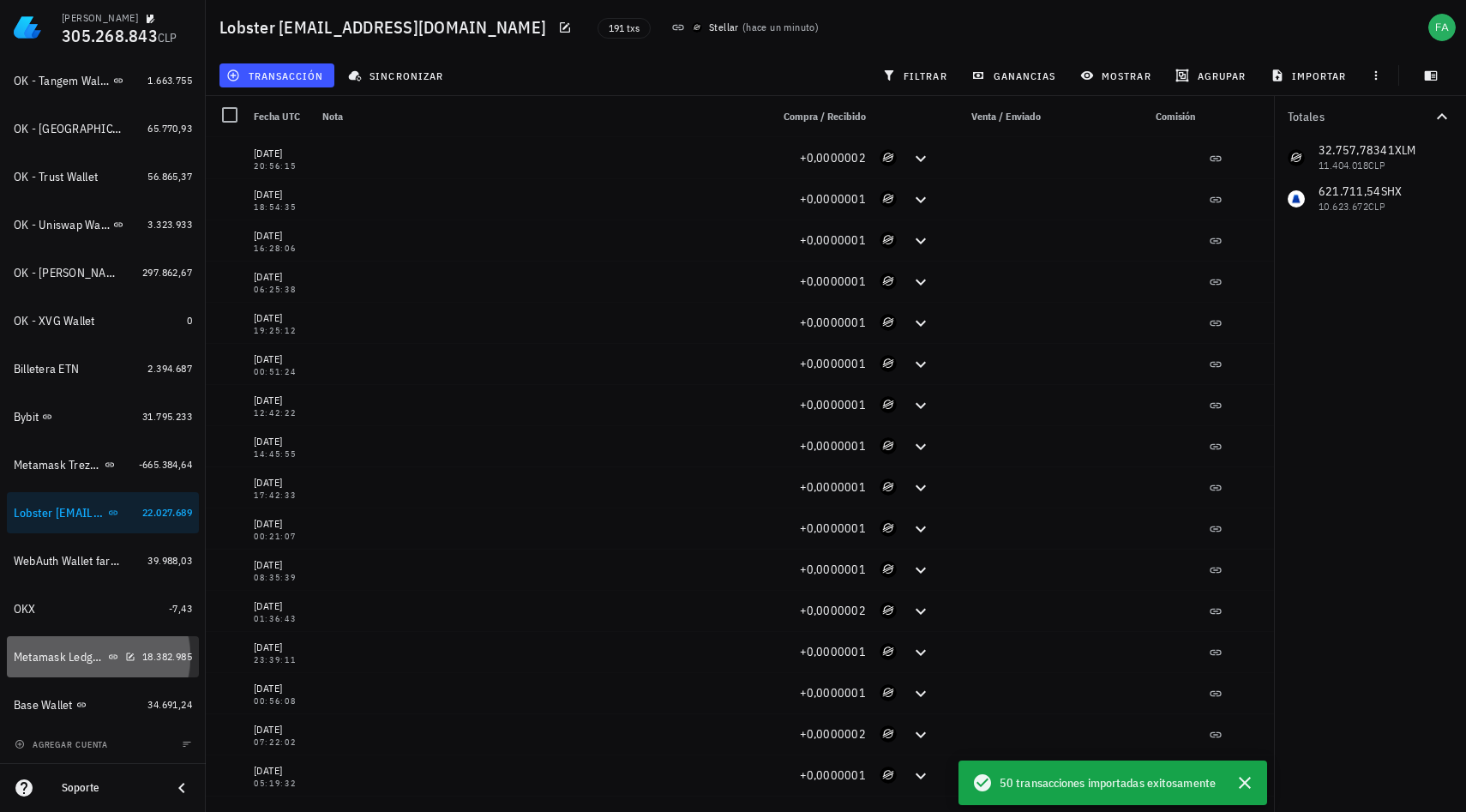
click at [76, 662] on div "Metamask Ledger Cadenas Ethereum, Electroneum y Pulse" at bounding box center [59, 657] width 91 height 14
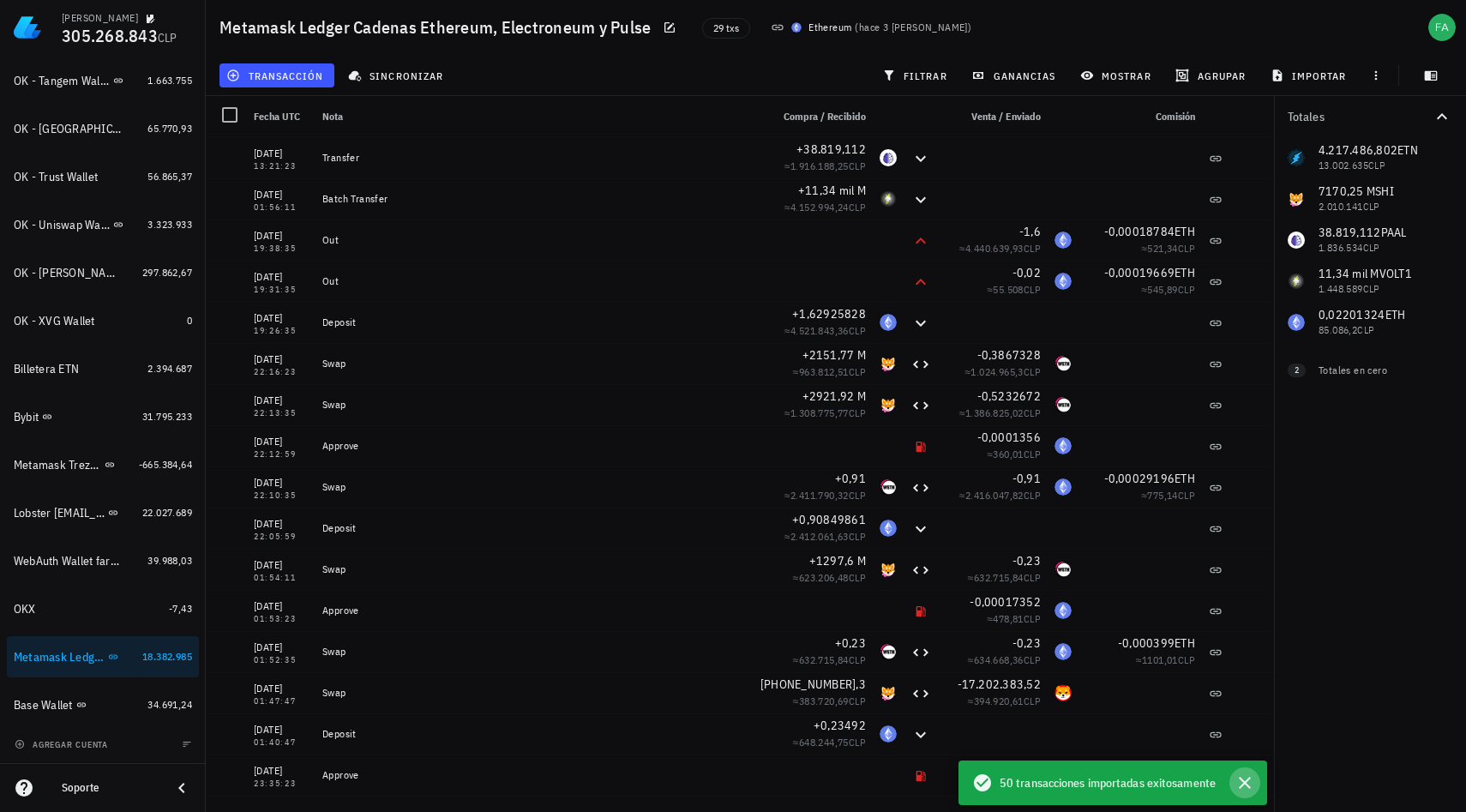
click at [1248, 784] on icon "button" at bounding box center [1244, 782] width 20 height 20
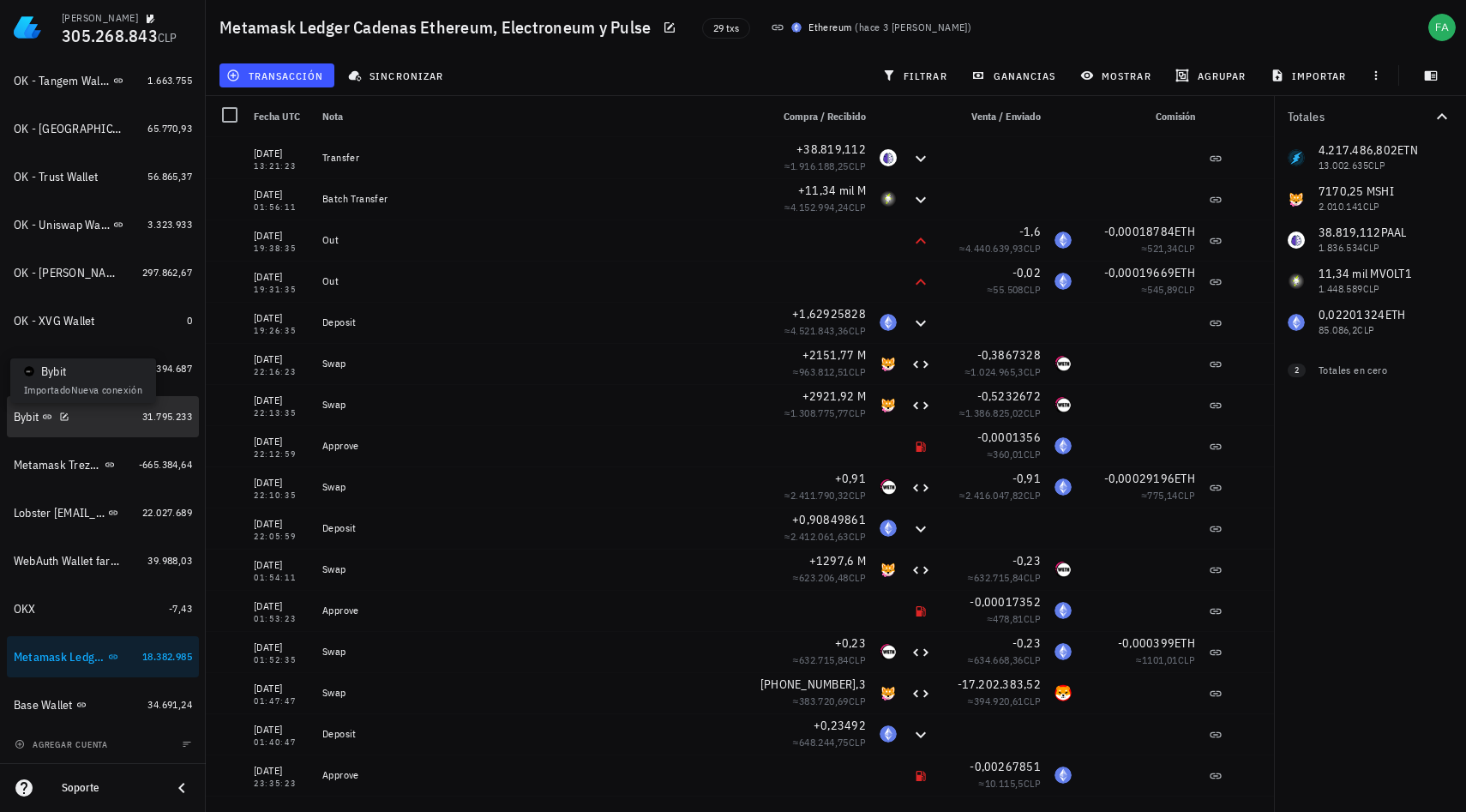
click at [44, 416] on icon at bounding box center [47, 417] width 11 height 11
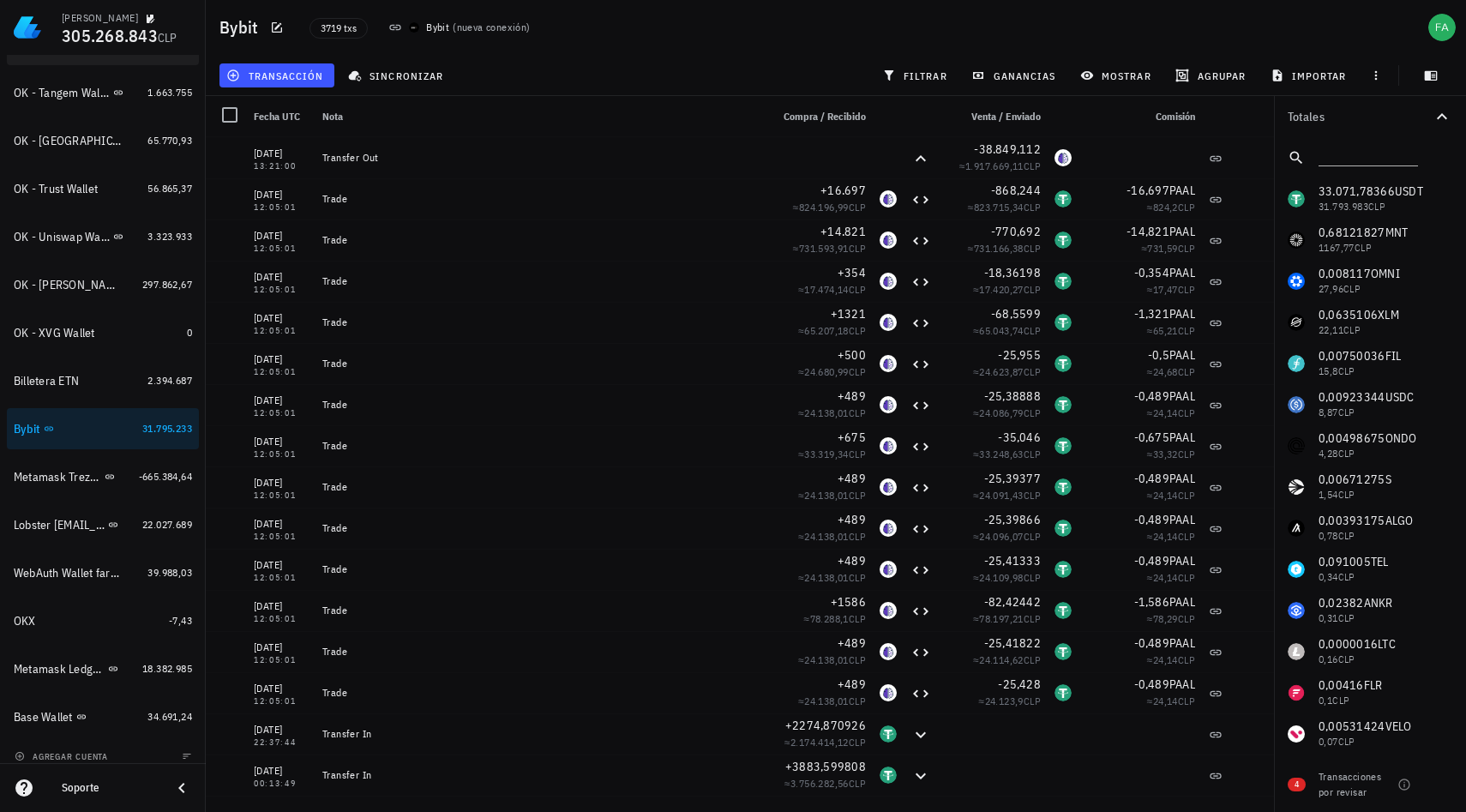
scroll to position [1147, 0]
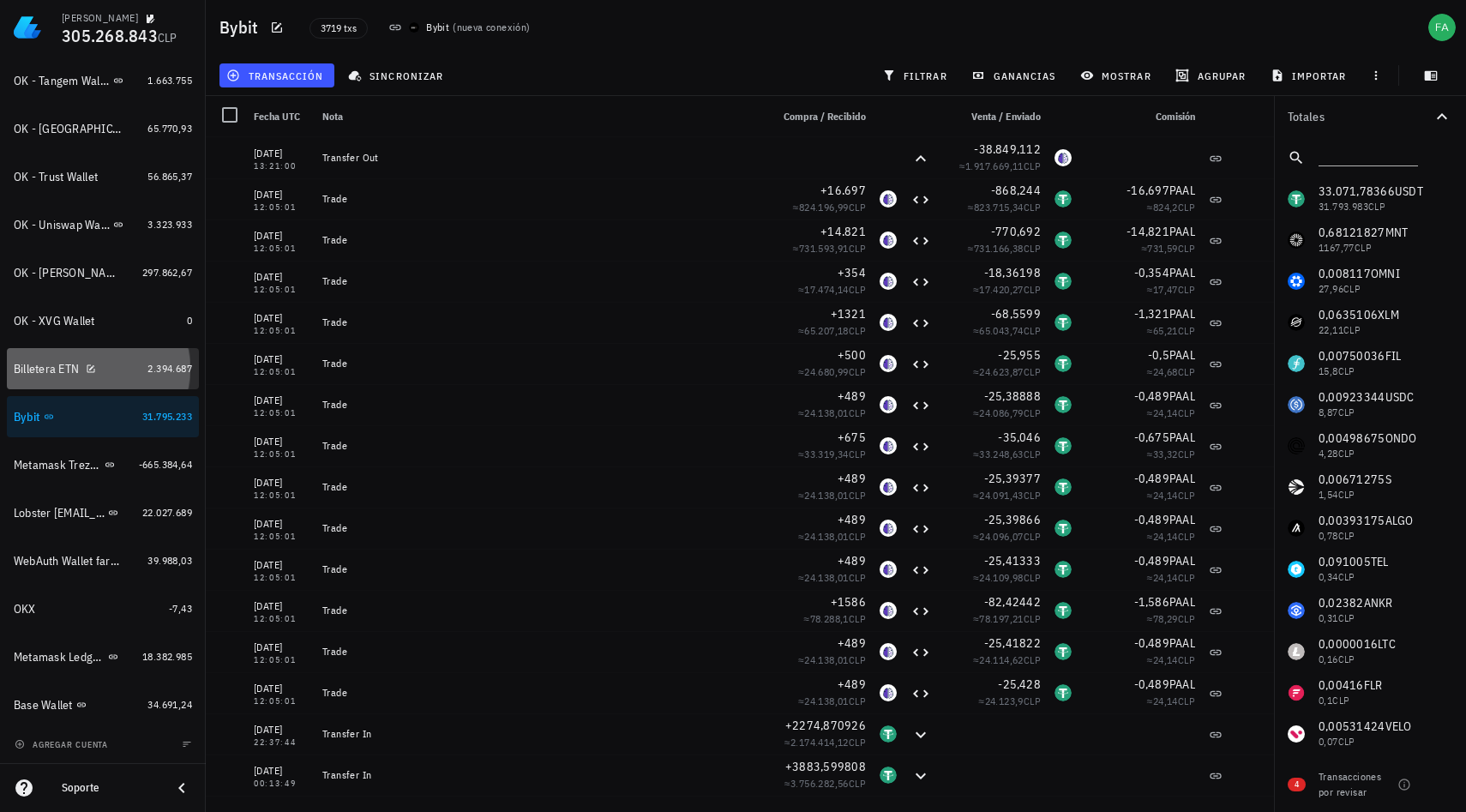
click at [75, 362] on div "Billetera ETN" at bounding box center [45, 369] width 65 height 14
